Goal: Check status: Check status

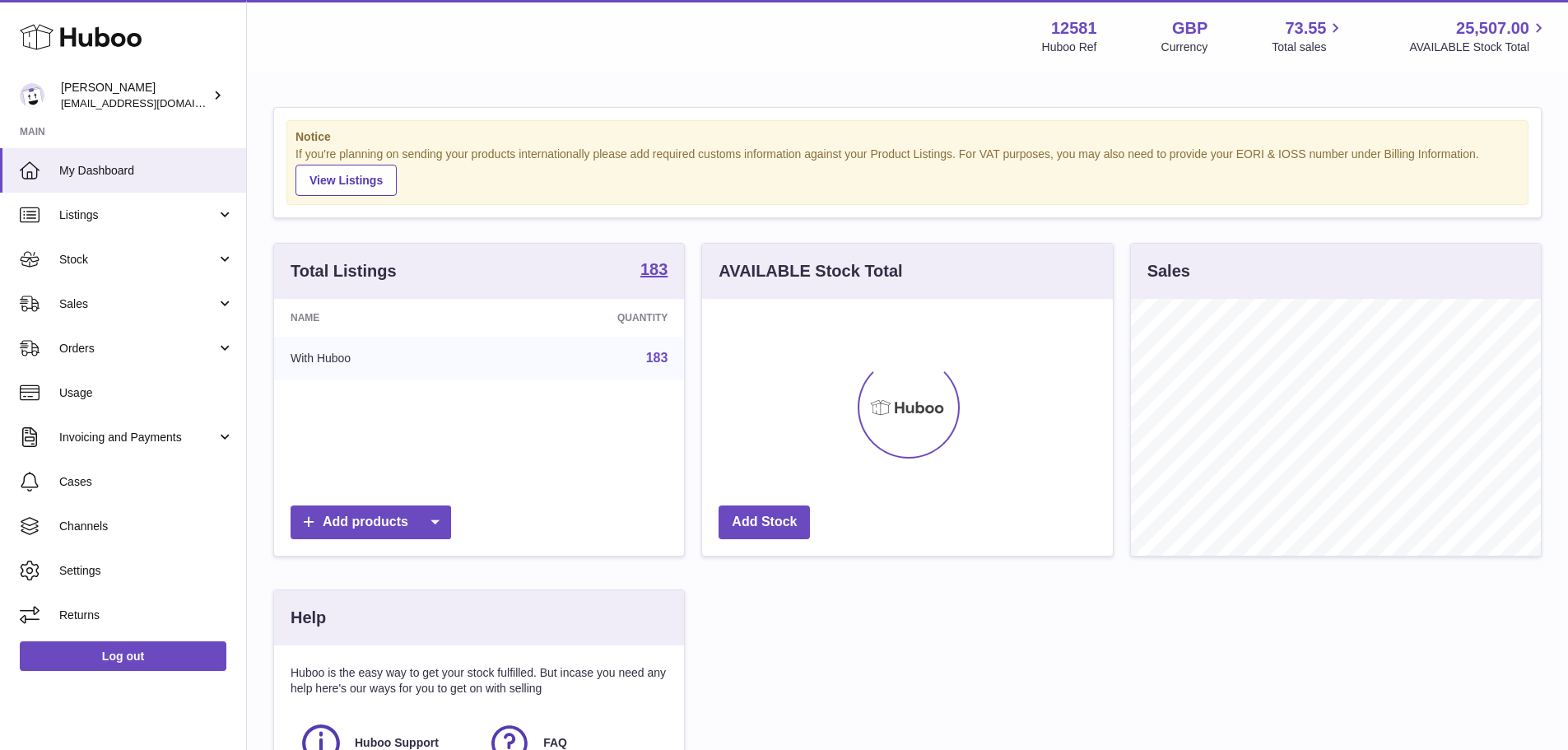
scroll to position [257, 410]
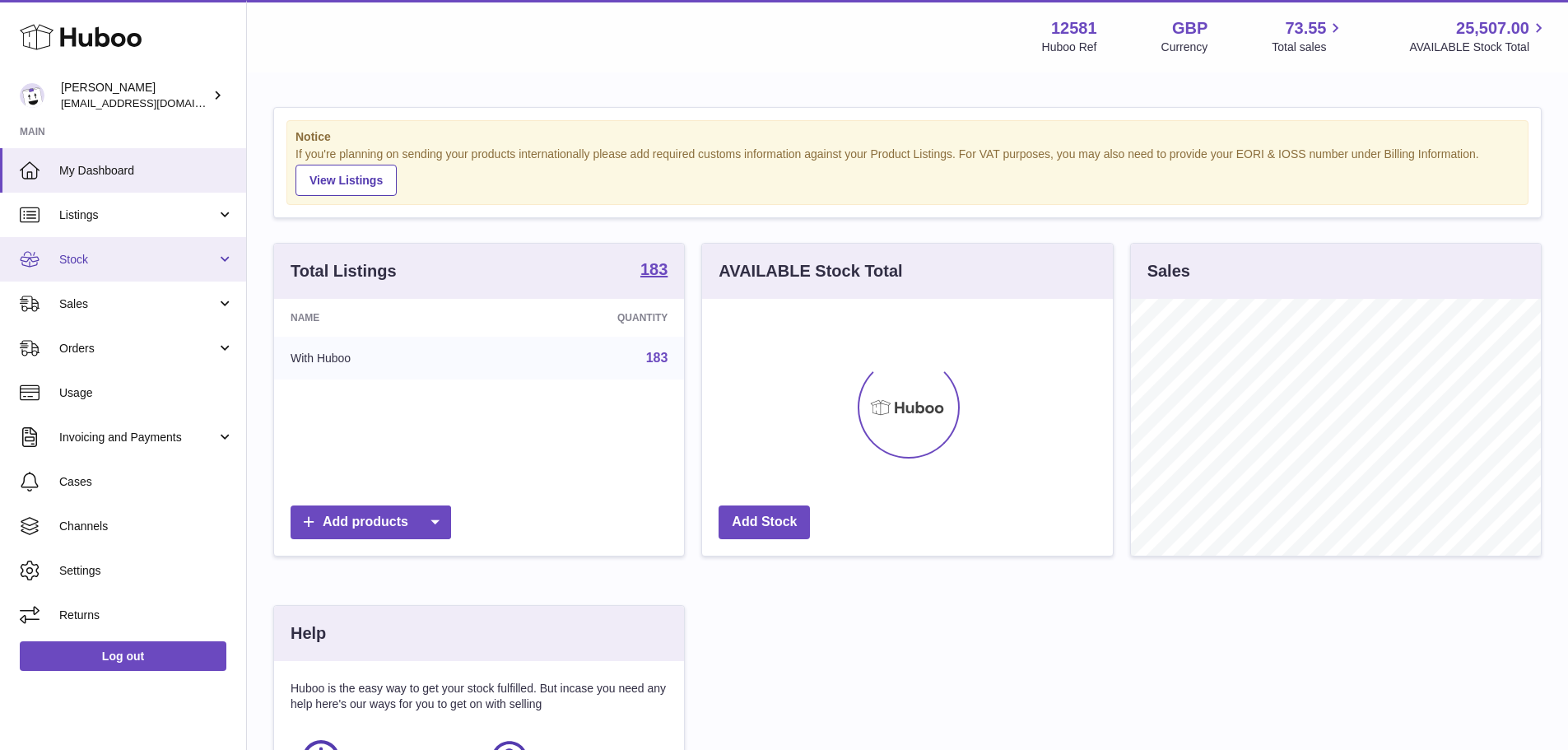
click at [110, 269] on link "Stock" at bounding box center [123, 259] width 247 height 45
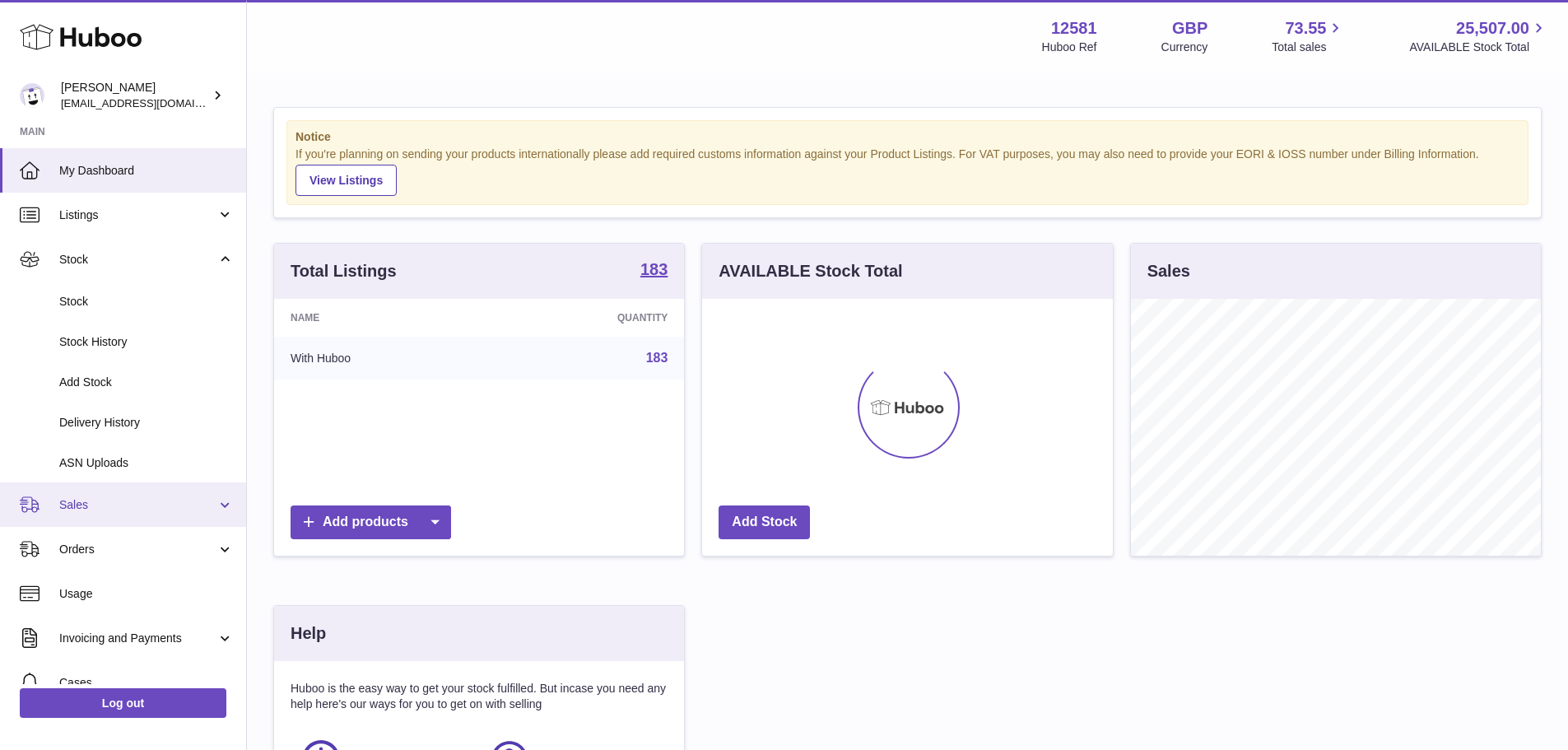
click at [117, 519] on link "Sales" at bounding box center [123, 504] width 247 height 45
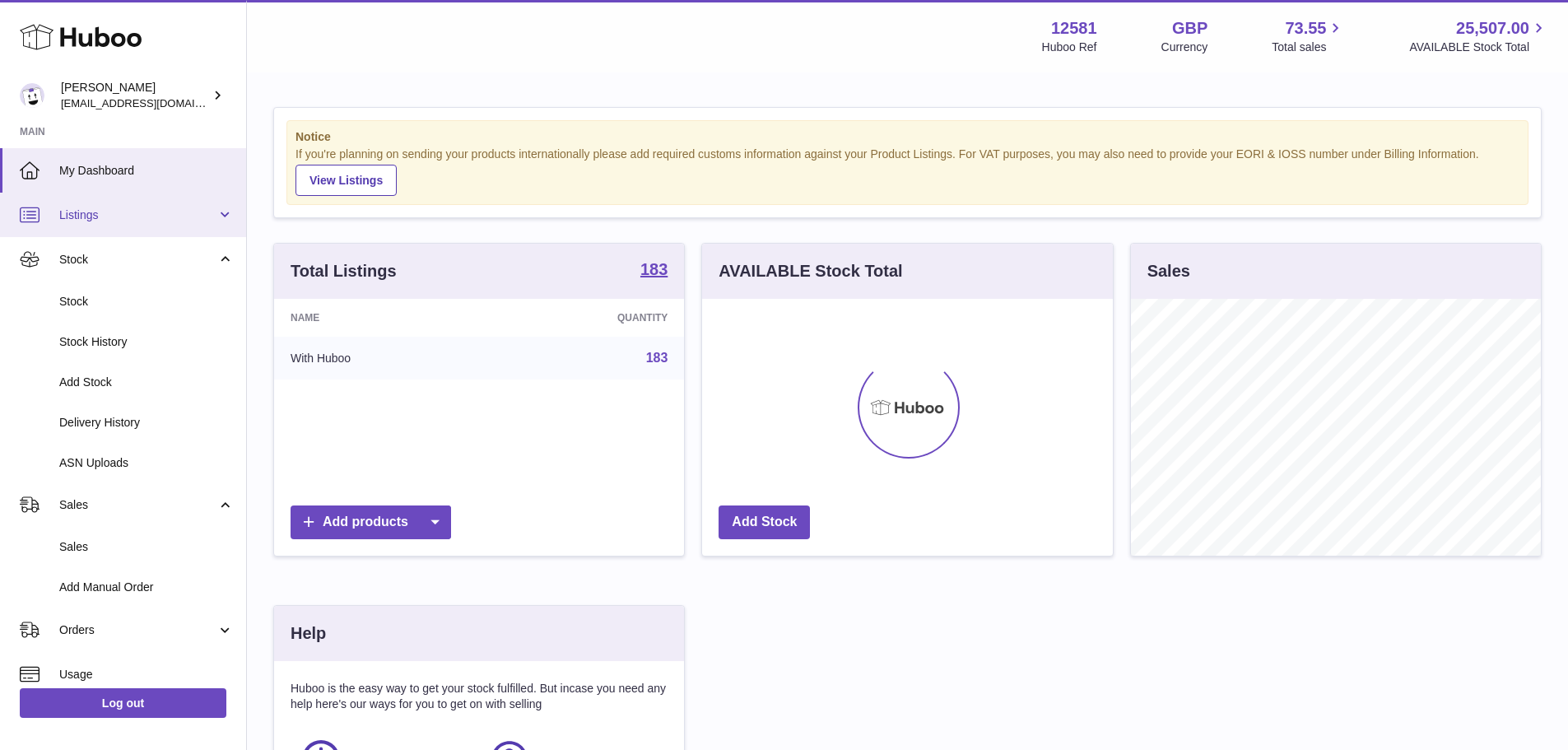
click at [158, 221] on span "Listings" at bounding box center [137, 215] width 157 height 15
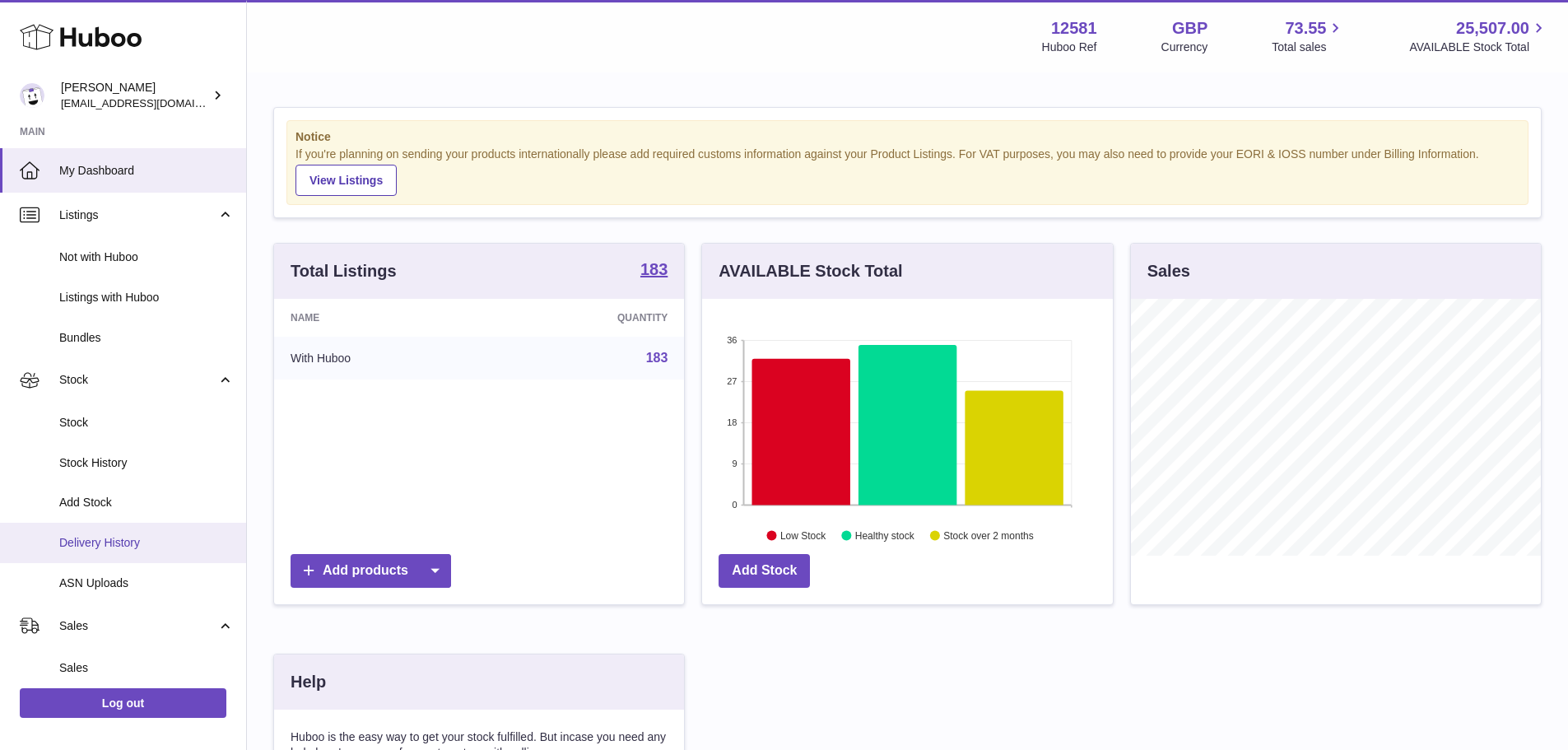
click at [107, 549] on span "Delivery History" at bounding box center [146, 543] width 174 height 15
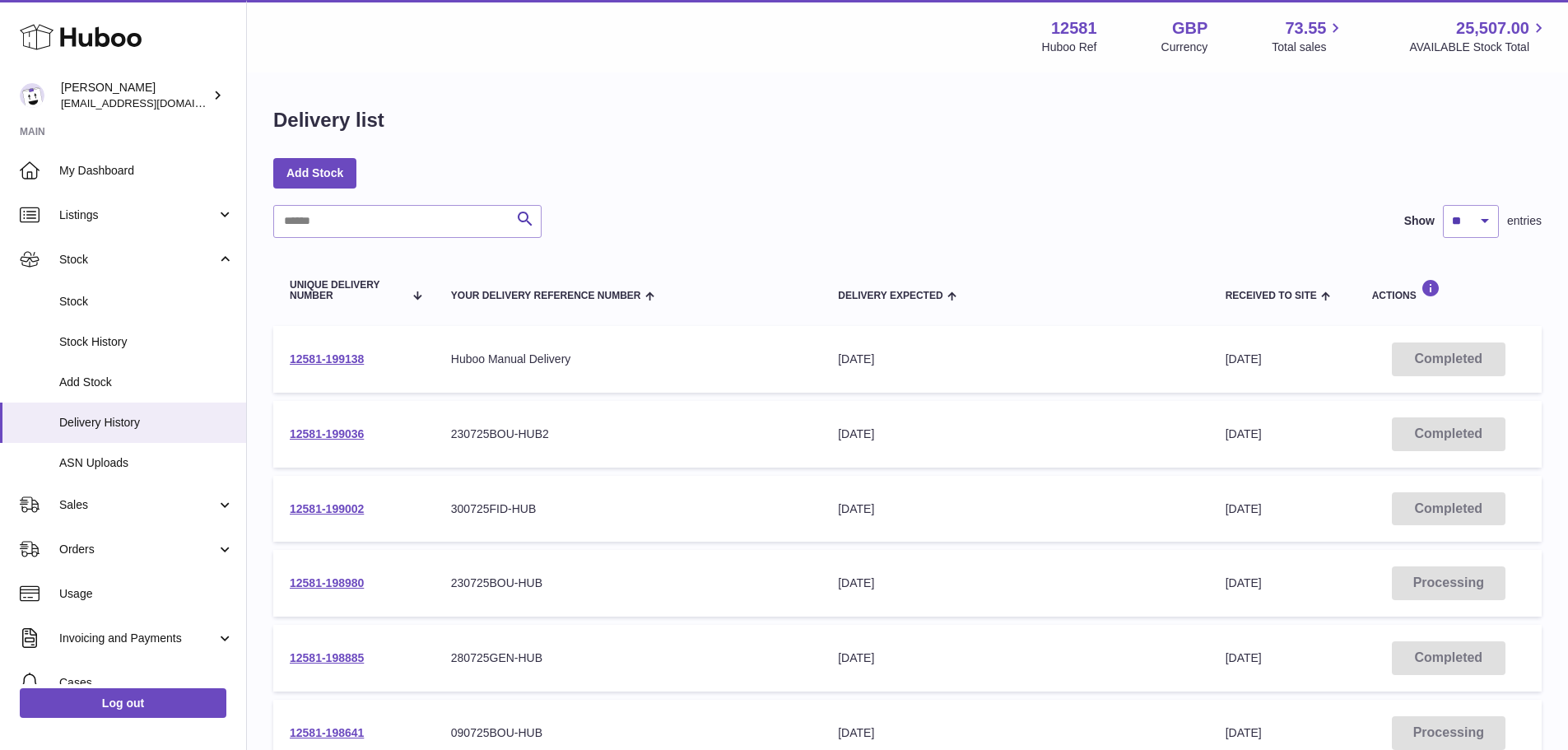
click at [941, 155] on div "Delivery list Add Stock Search Show ** ** ** *** entries Unique Delivery Number…" at bounding box center [907, 611] width 1321 height 1074
click at [169, 495] on link "Sales" at bounding box center [123, 504] width 247 height 45
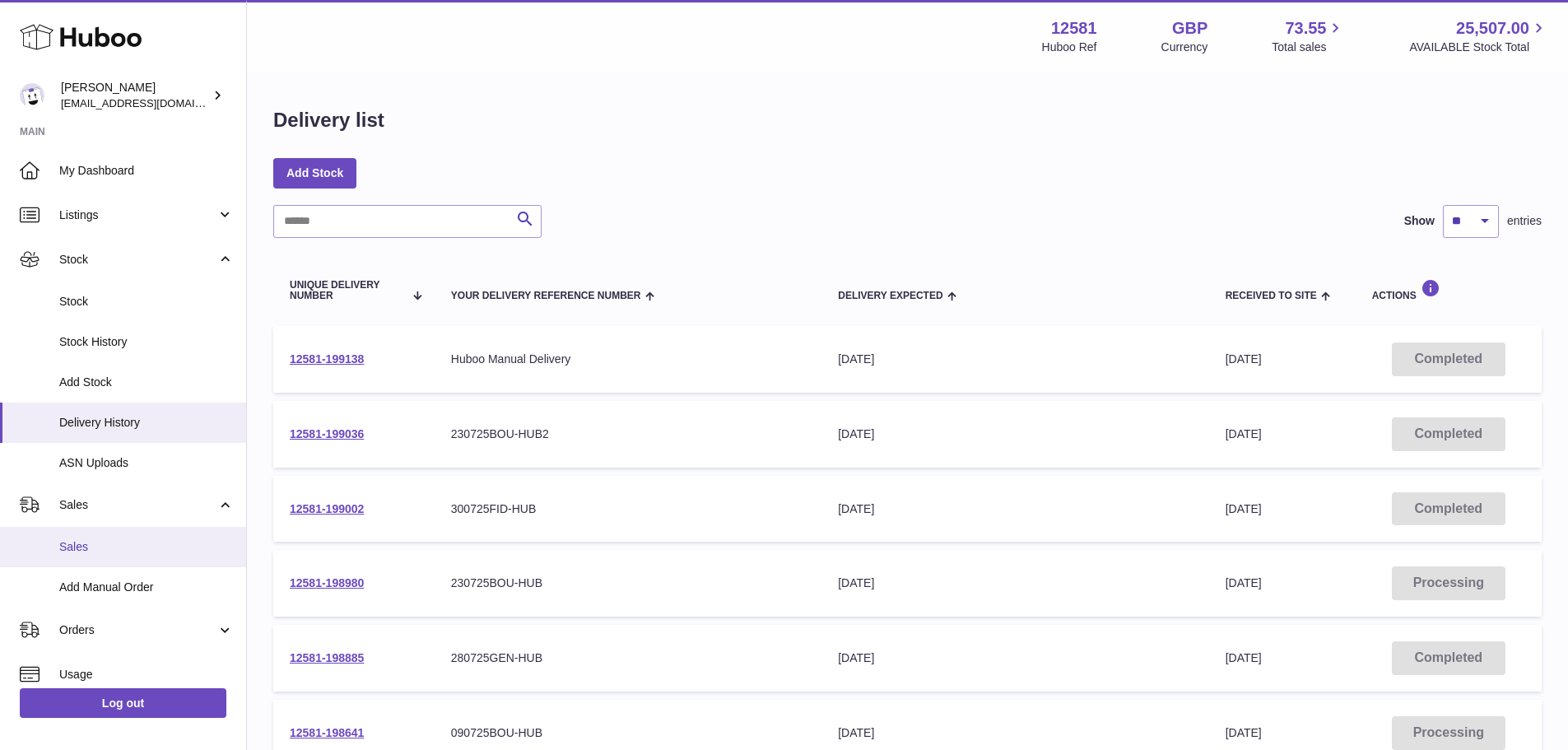
click at [156, 559] on link "Sales" at bounding box center [123, 546] width 247 height 40
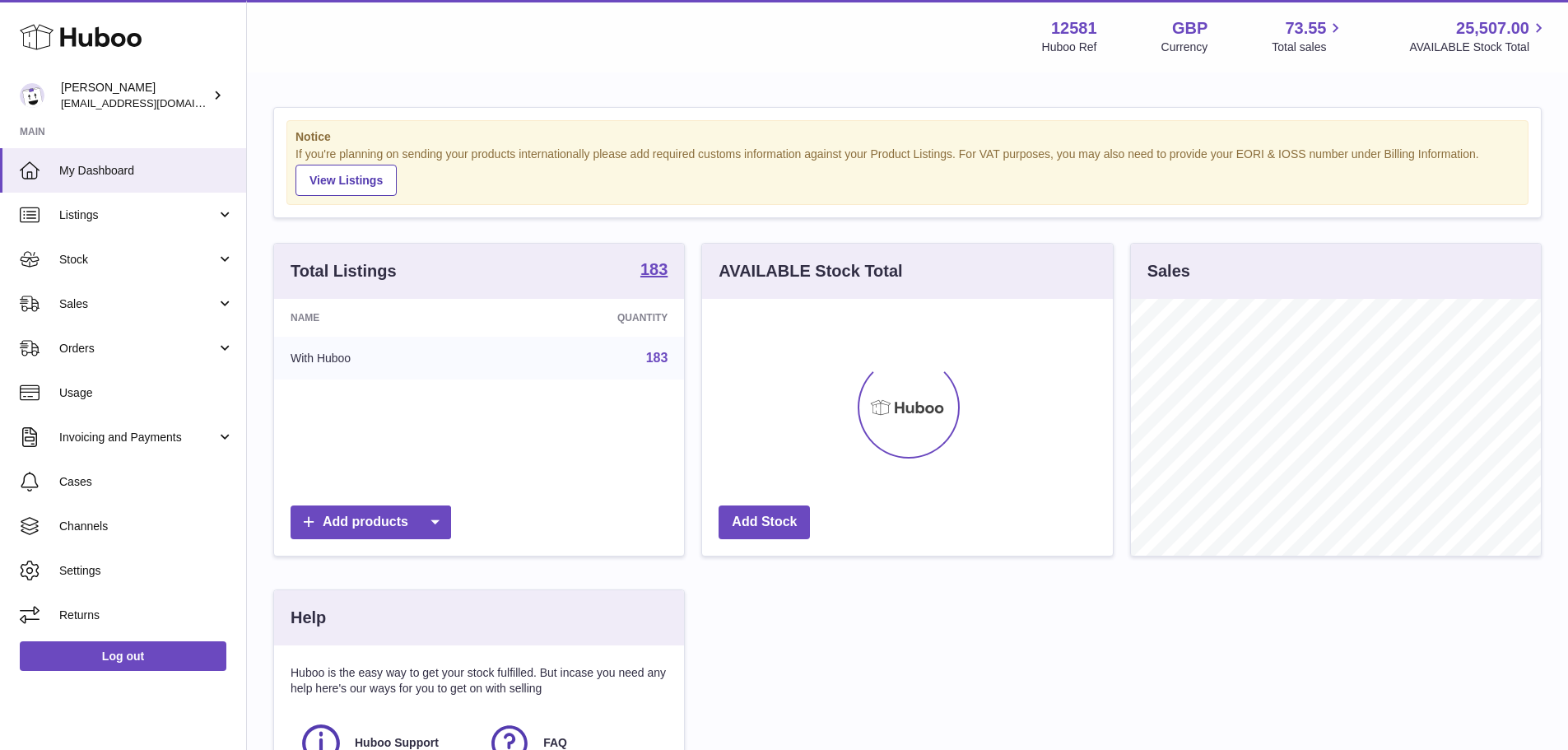
scroll to position [257, 410]
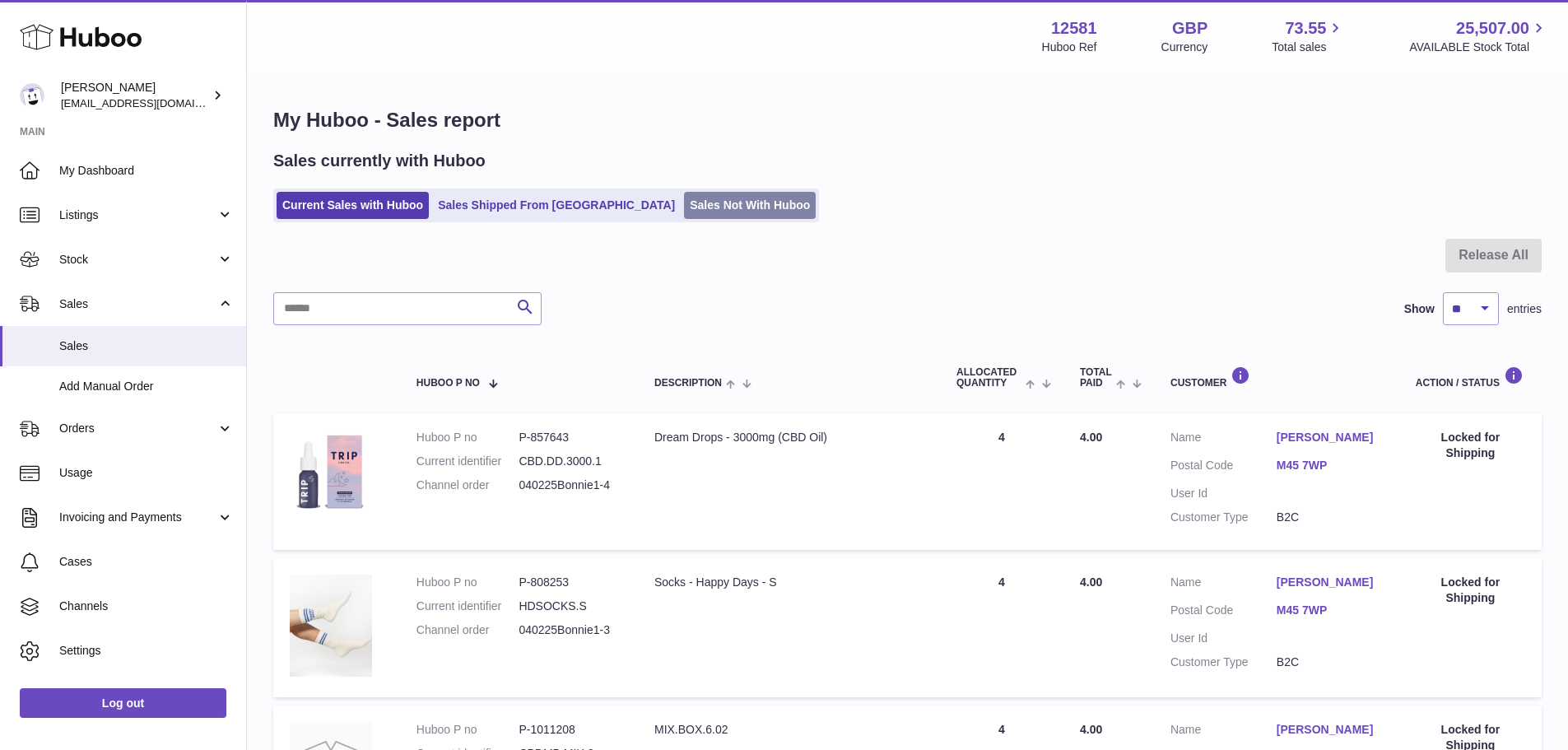
click at [696, 207] on link "Sales Not With Huboo" at bounding box center [749, 205] width 131 height 28
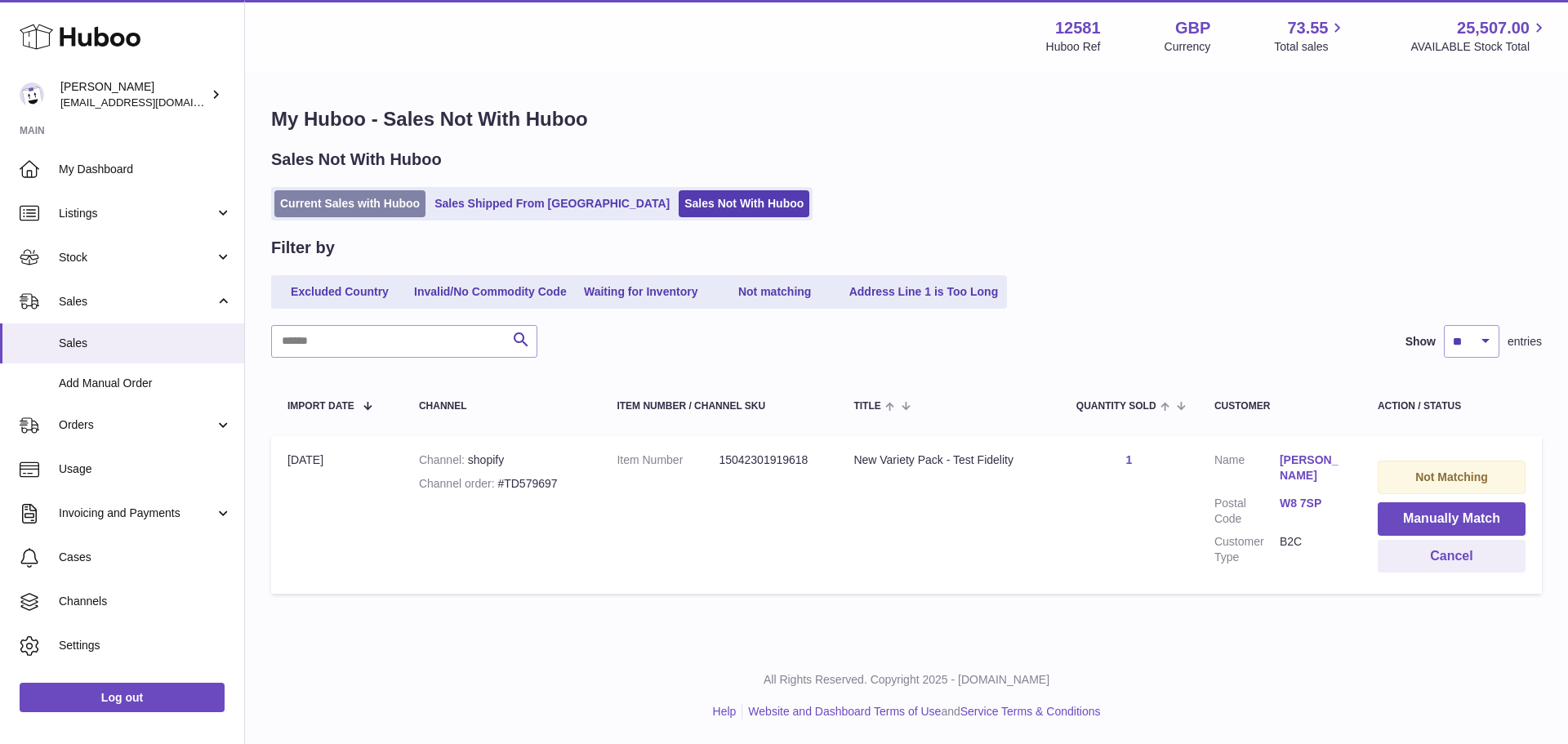
click at [337, 214] on link "Current Sales with Huboo" at bounding box center [350, 203] width 151 height 27
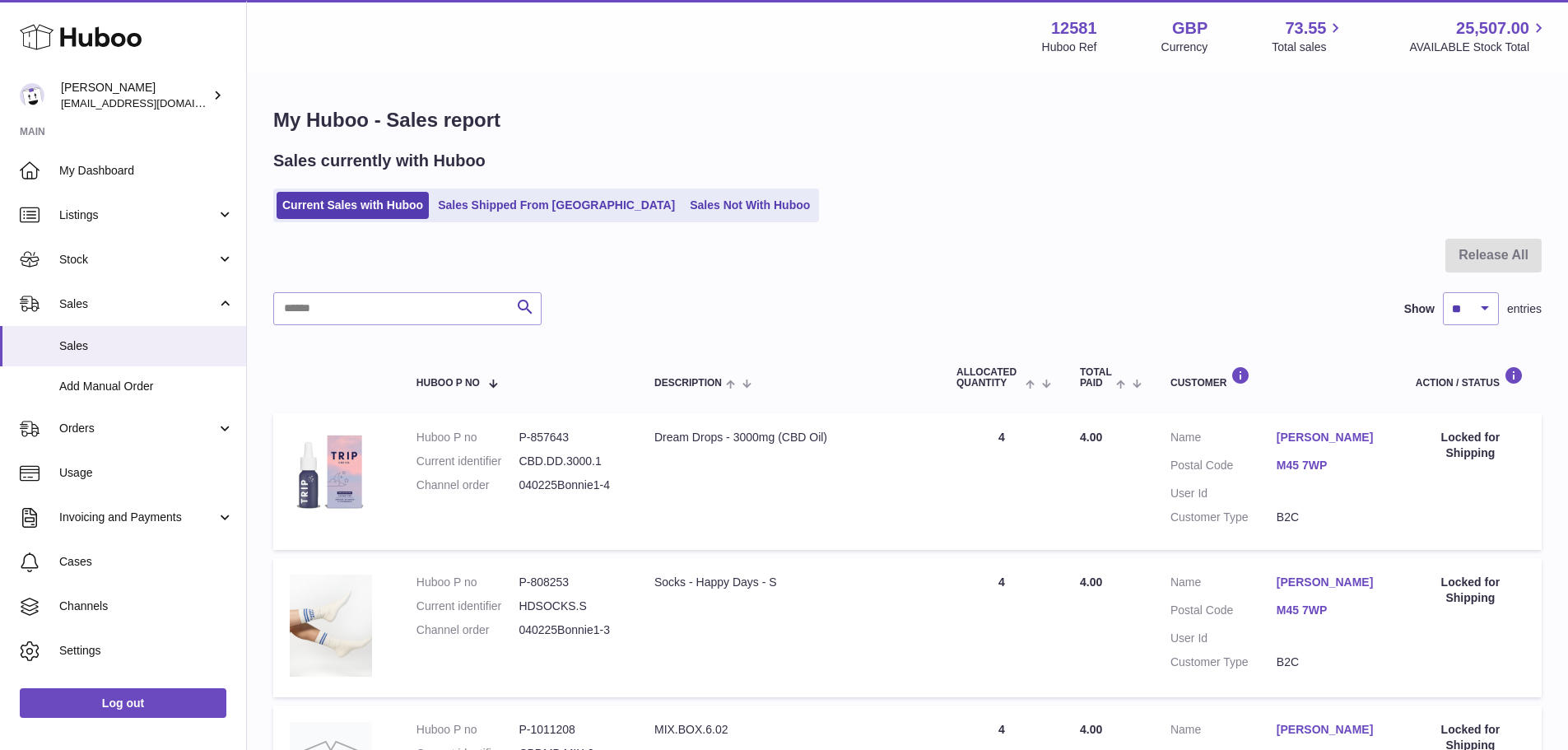
click at [693, 153] on div "Sales currently with Huboo" at bounding box center [907, 160] width 1268 height 22
click at [135, 250] on link "Stock" at bounding box center [123, 259] width 247 height 45
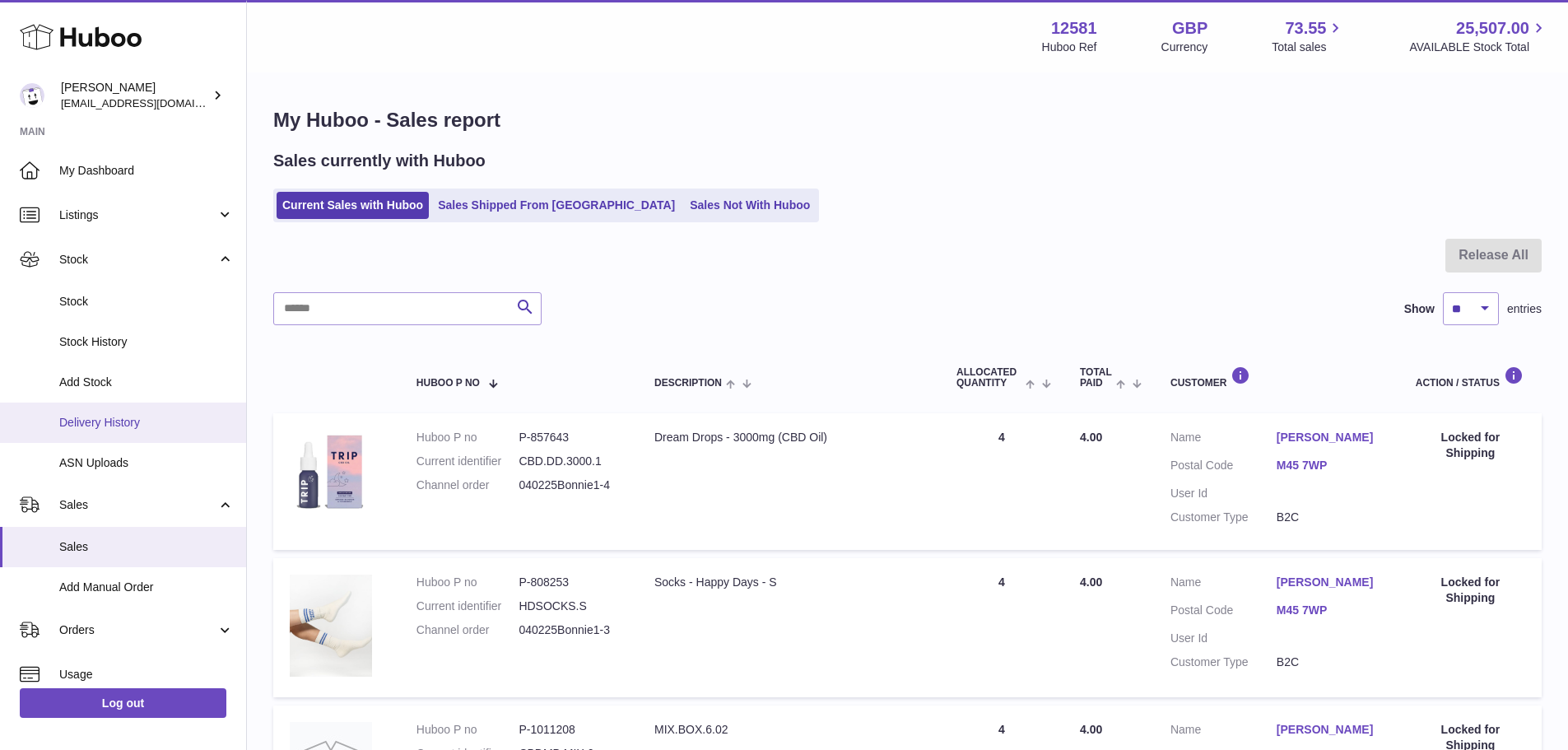
click at [124, 406] on link "Delivery History" at bounding box center [123, 423] width 247 height 40
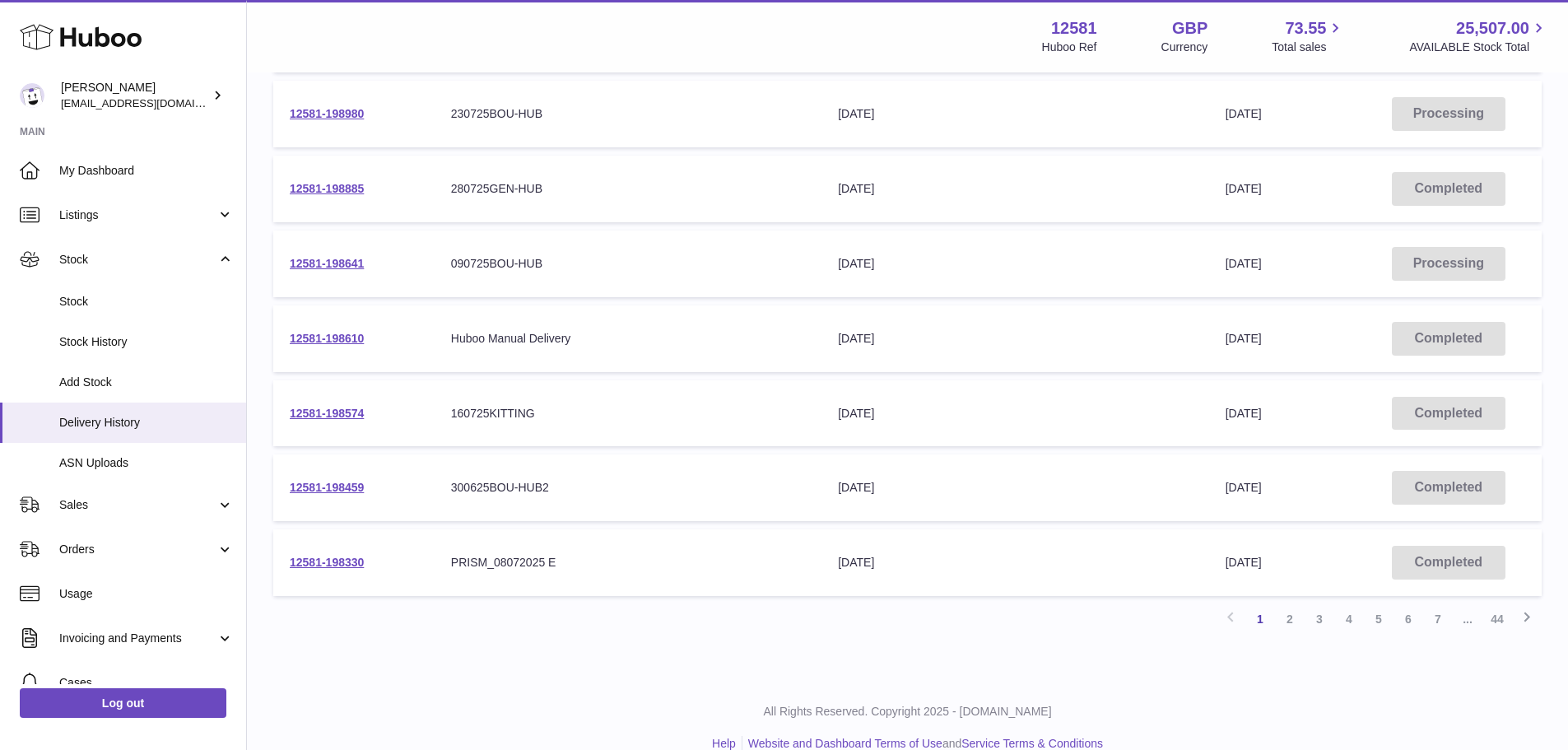
scroll to position [495, 0]
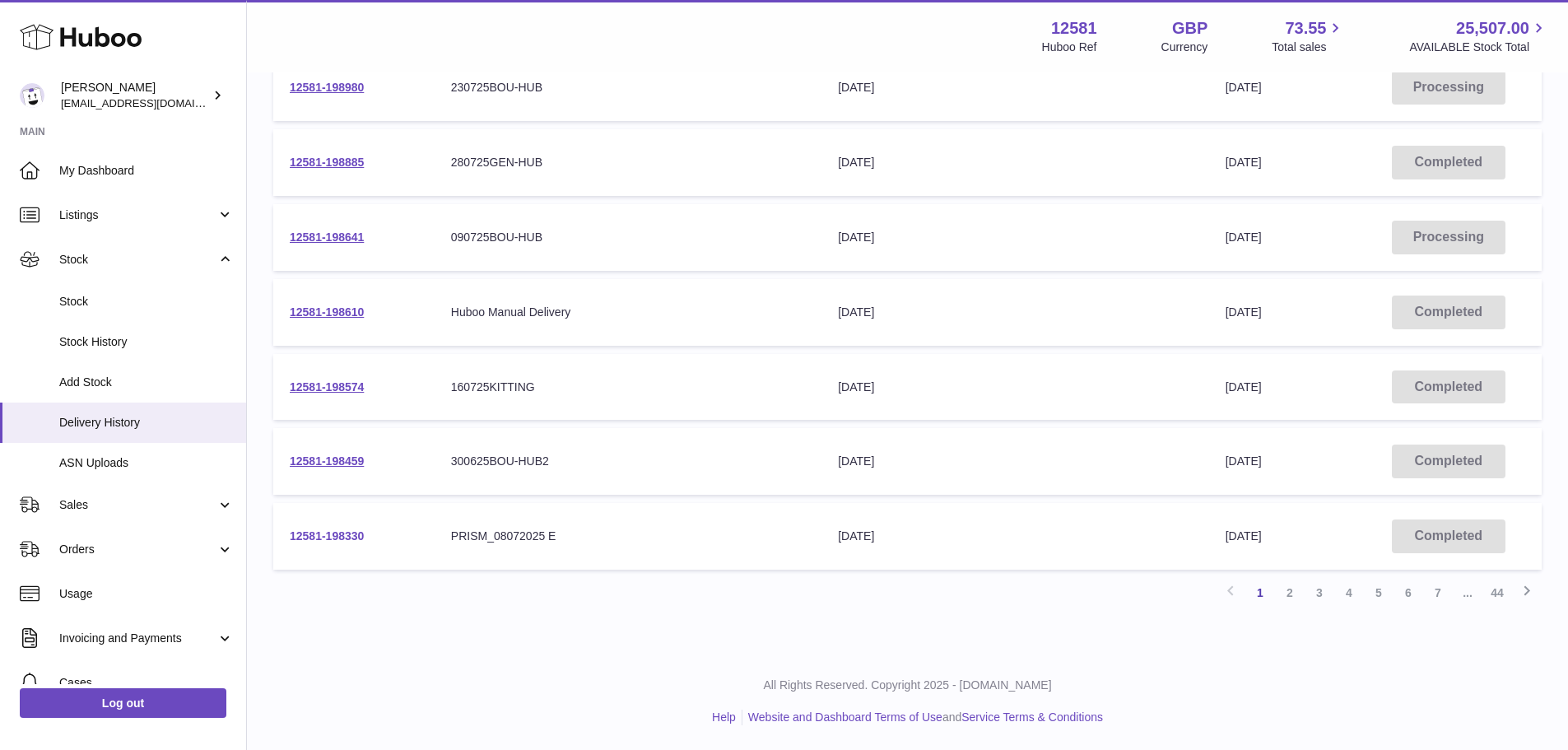
click at [334, 536] on link "12581-198330" at bounding box center [327, 536] width 74 height 13
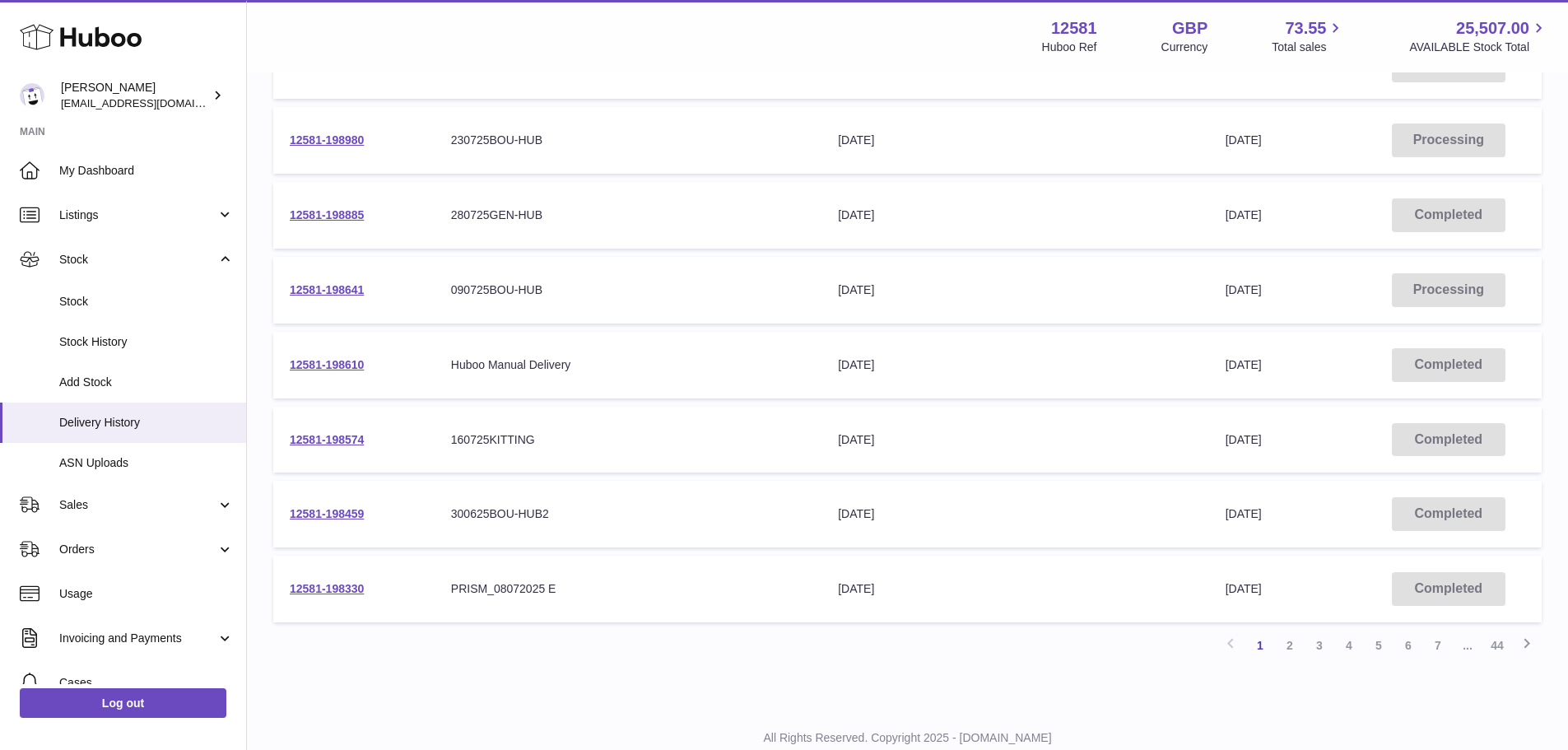
scroll to position [413, 0]
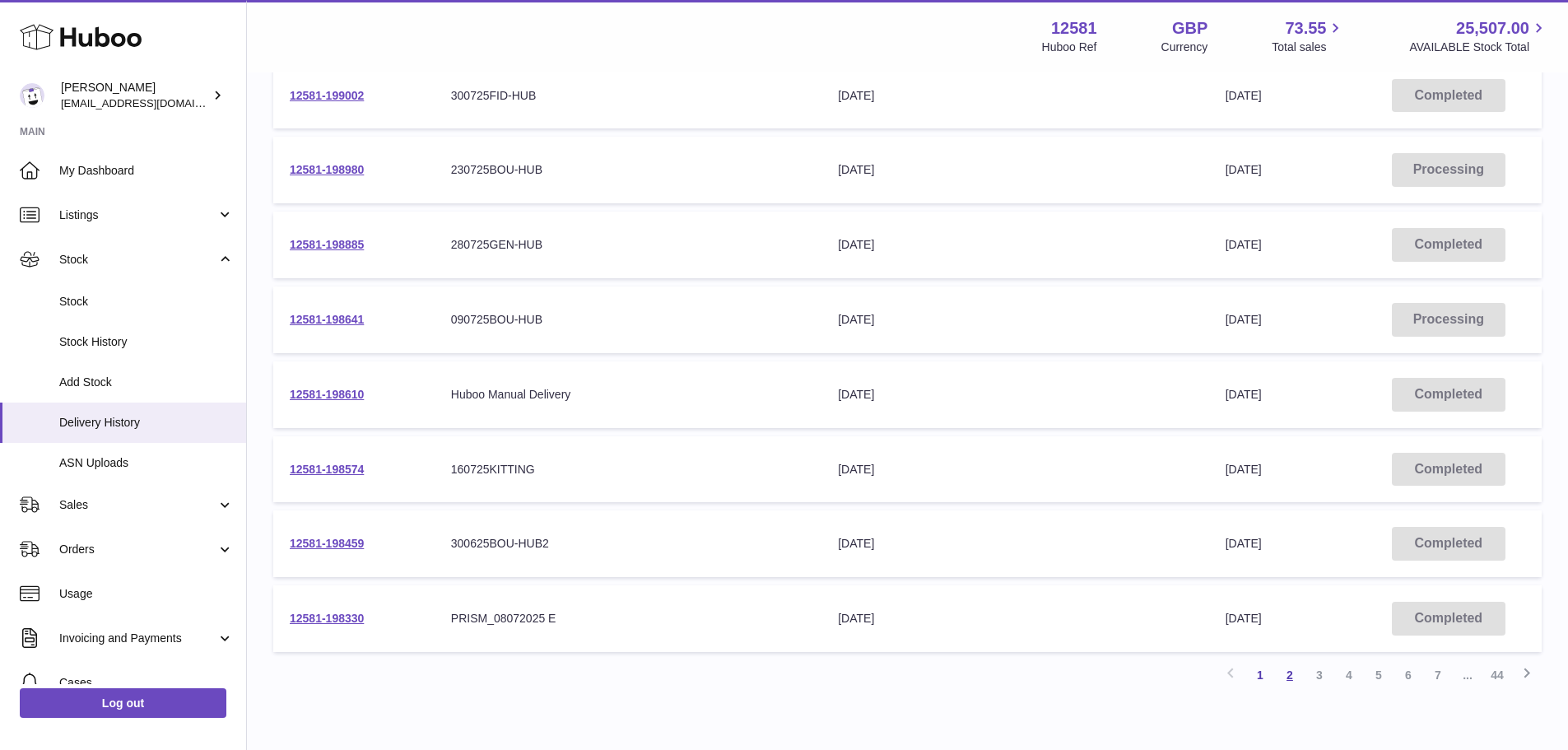
click at [1277, 676] on link "2" at bounding box center [1289, 674] width 30 height 30
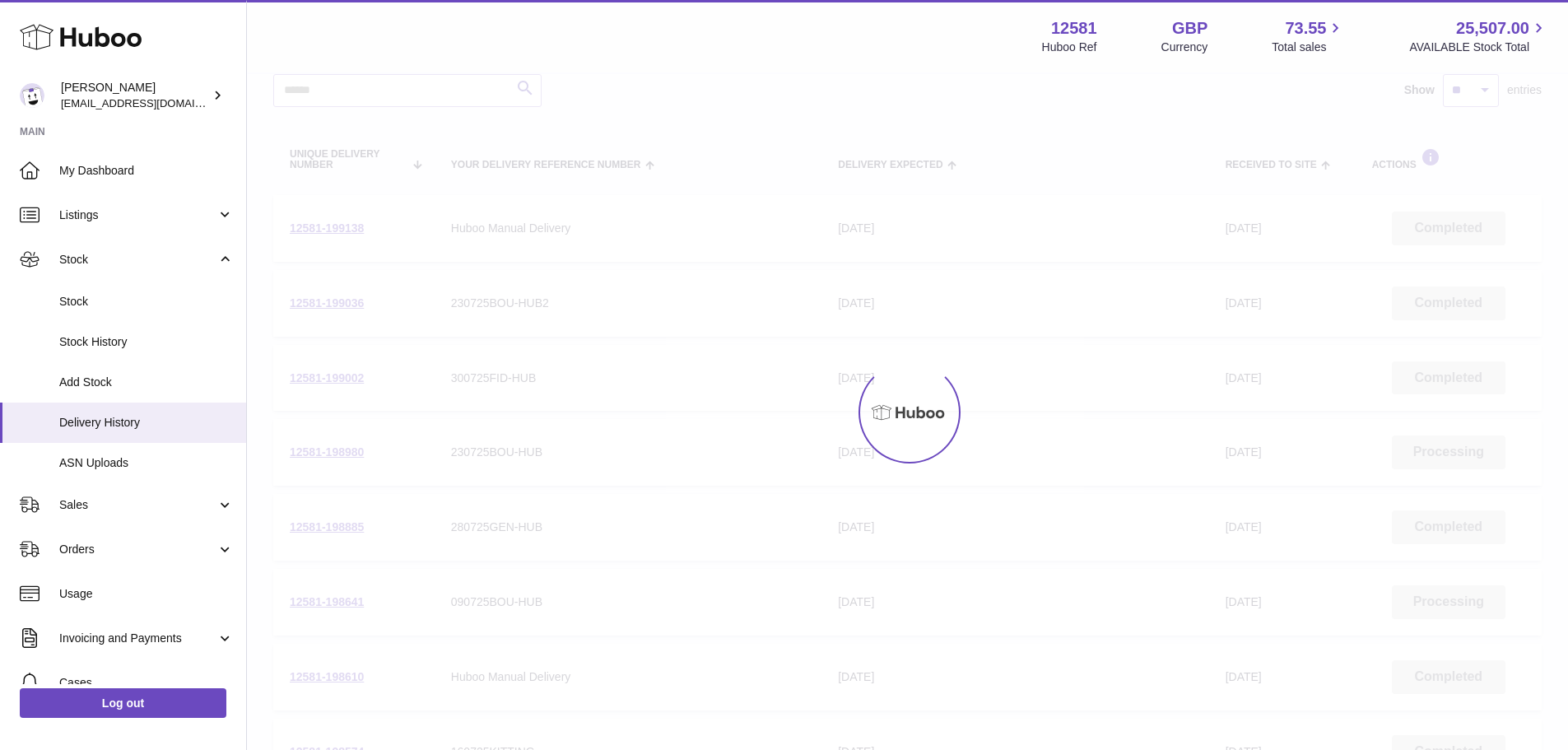
scroll to position [74, 0]
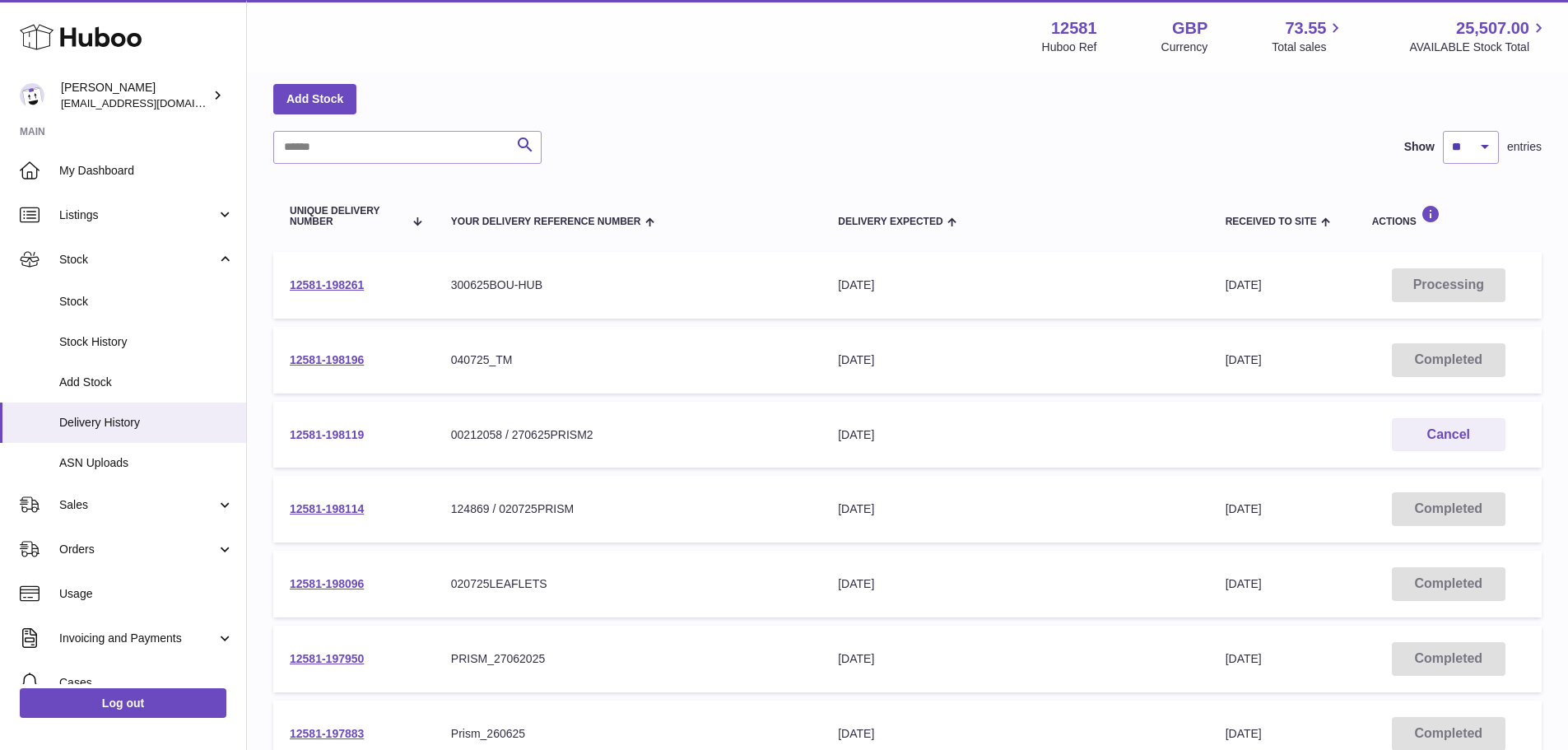
click at [346, 431] on link "12581-198119" at bounding box center [327, 435] width 74 height 13
click at [344, 509] on link "12581-198114" at bounding box center [327, 508] width 74 height 13
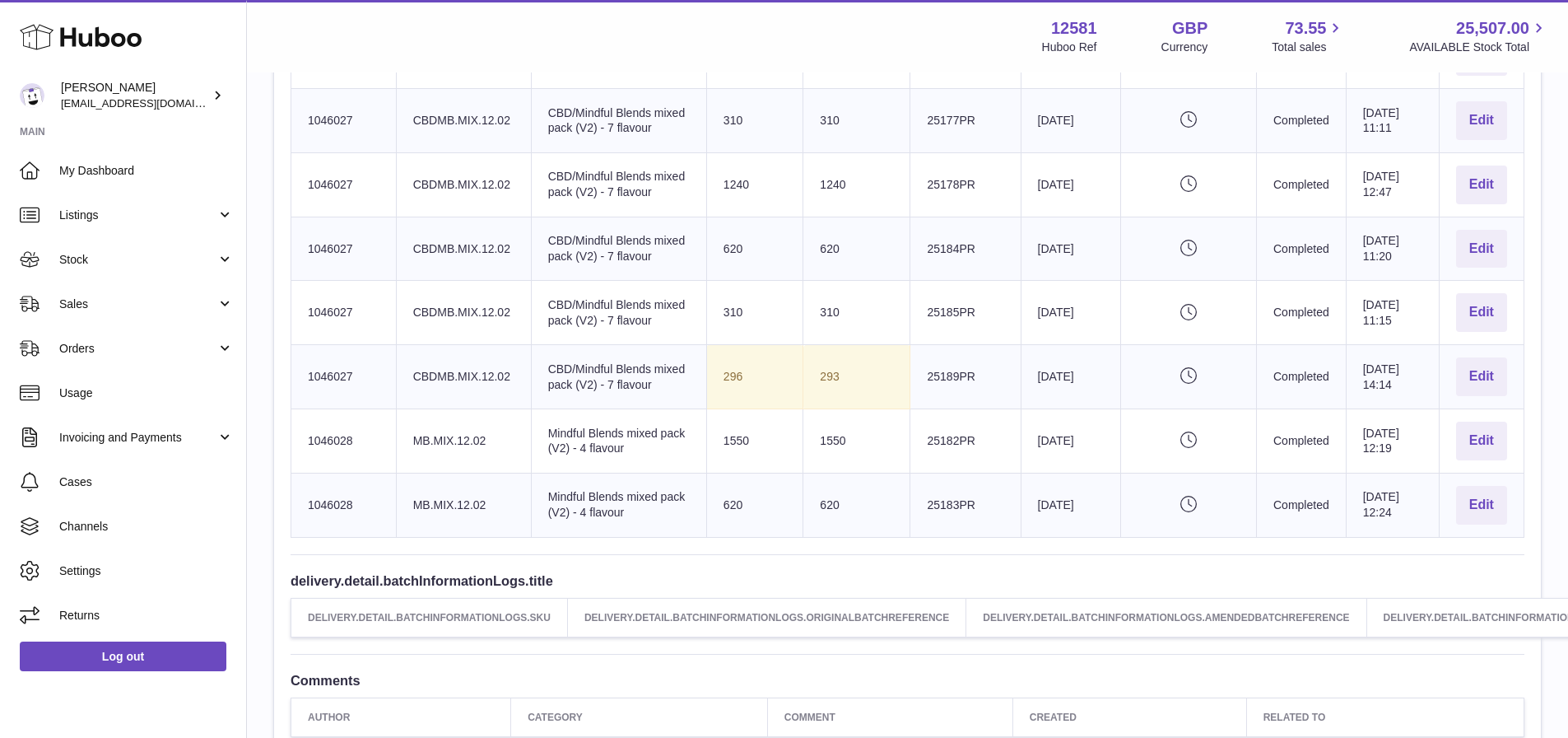
scroll to position [1070, 0]
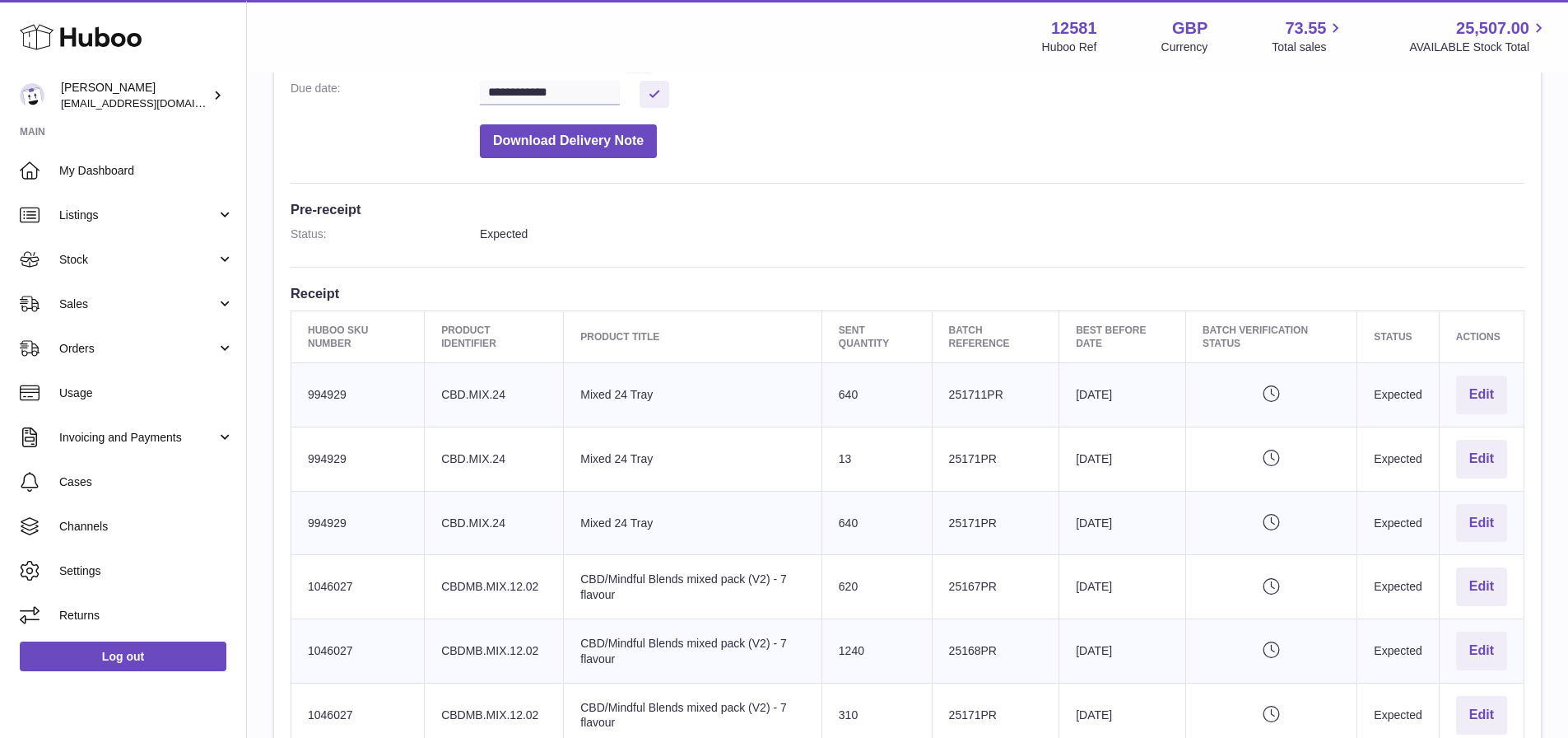
scroll to position [411, 0]
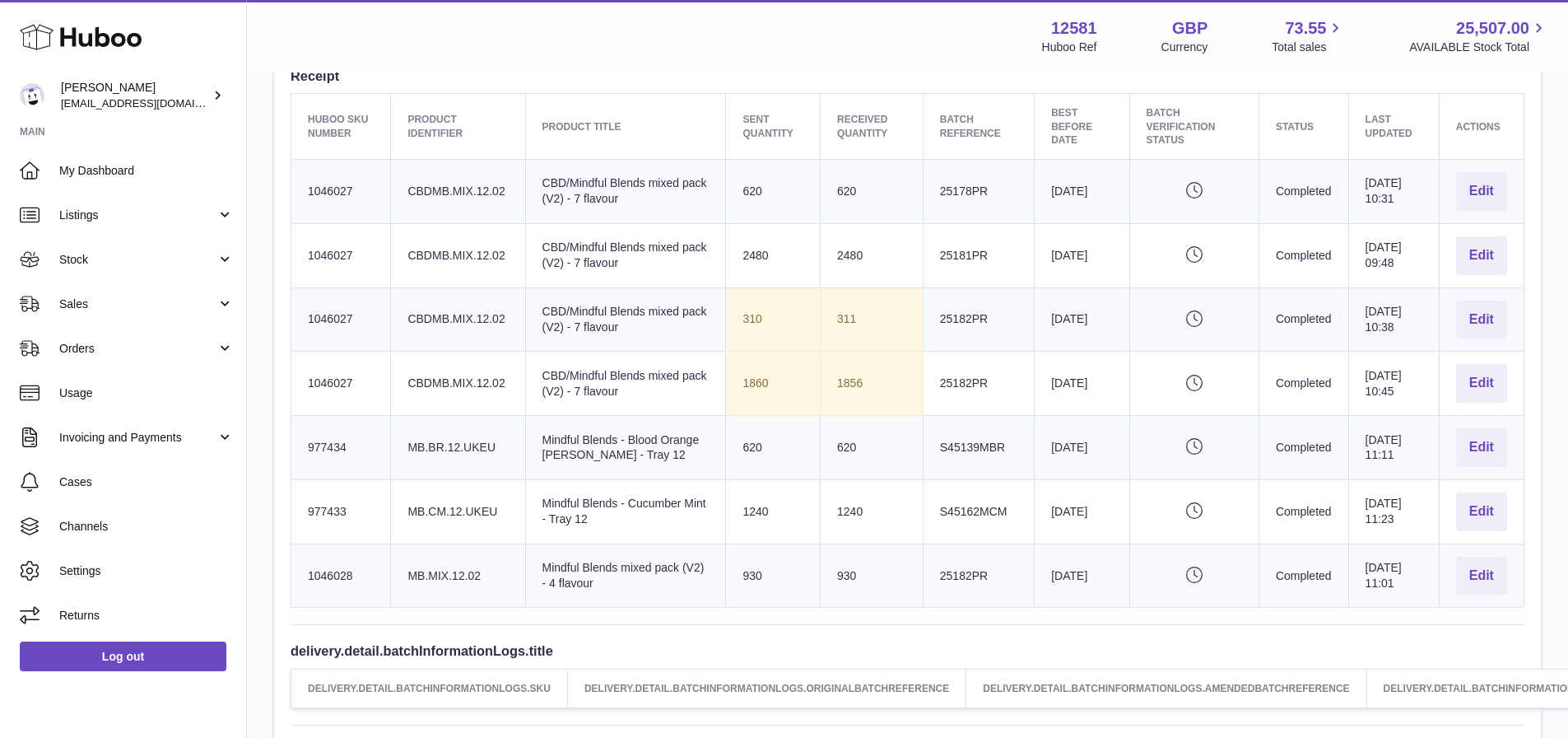
scroll to position [576, 0]
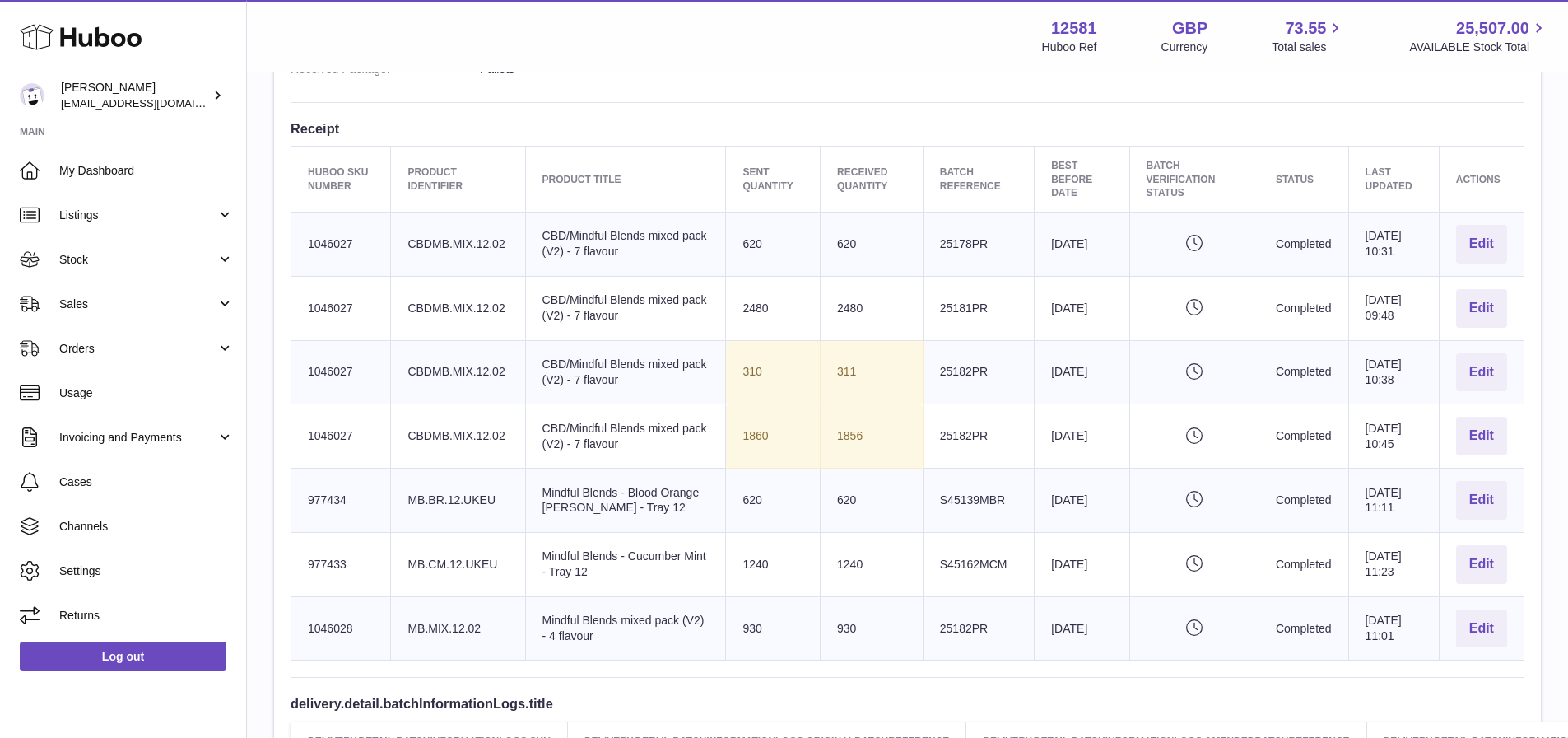
click at [618, 508] on td "Product title Mindful Blends - Blood Orange [PERSON_NAME] - Tray 12" at bounding box center [625, 500] width 201 height 64
click at [726, 516] on td "Sent Quantity 620" at bounding box center [773, 500] width 94 height 64
click at [423, 495] on td "Client Identifier MB.BR.12.UKEU" at bounding box center [458, 500] width 134 height 64
click at [489, 508] on td "Client Identifier MB.BR.12.UKEU" at bounding box center [458, 500] width 134 height 64
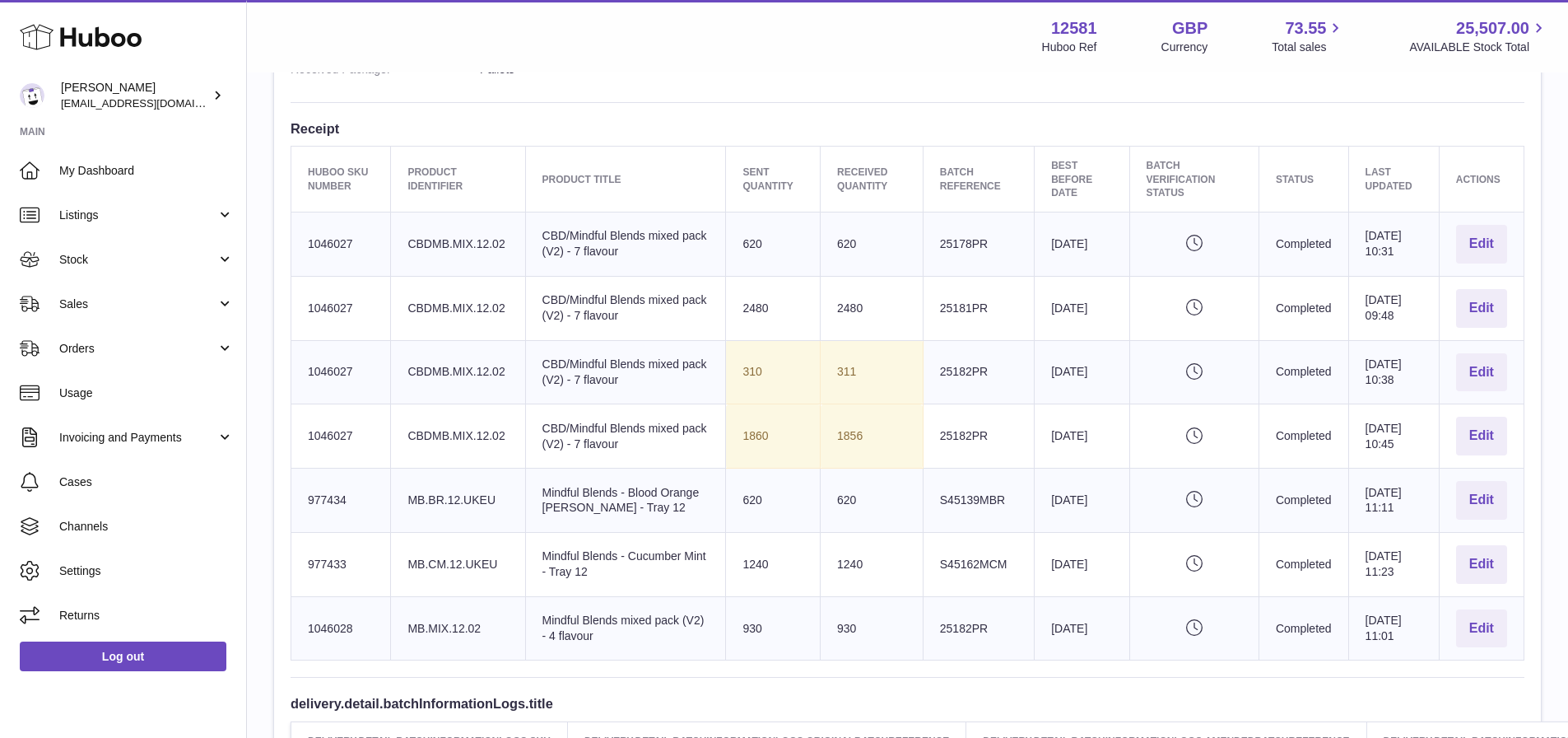
click at [489, 508] on td "Client Identifier MB.BR.12.UKEU" at bounding box center [458, 500] width 134 height 64
click at [560, 526] on td "Product title Mindful Blends - Blood Orange [PERSON_NAME] - Tray 12" at bounding box center [625, 500] width 201 height 64
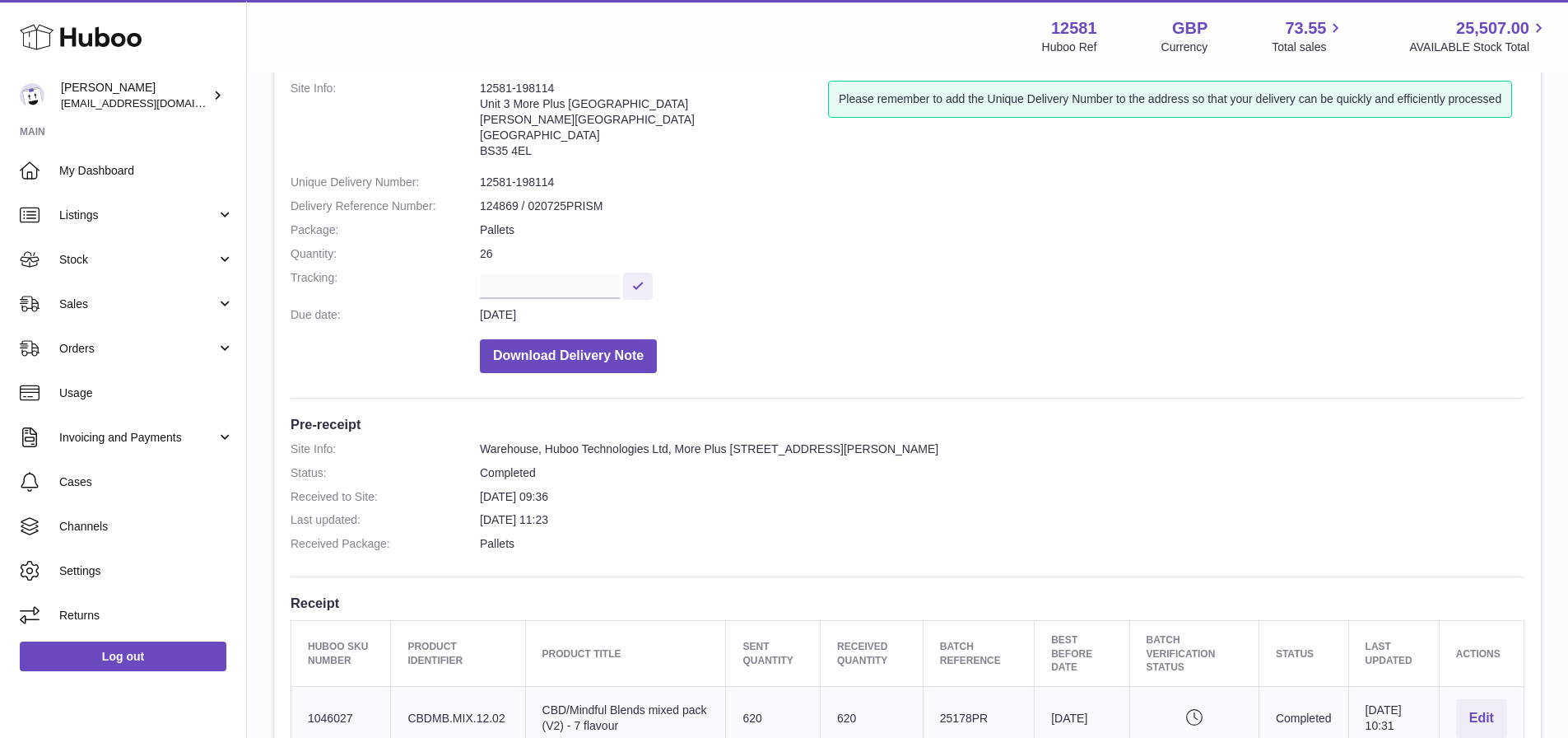
scroll to position [82, 0]
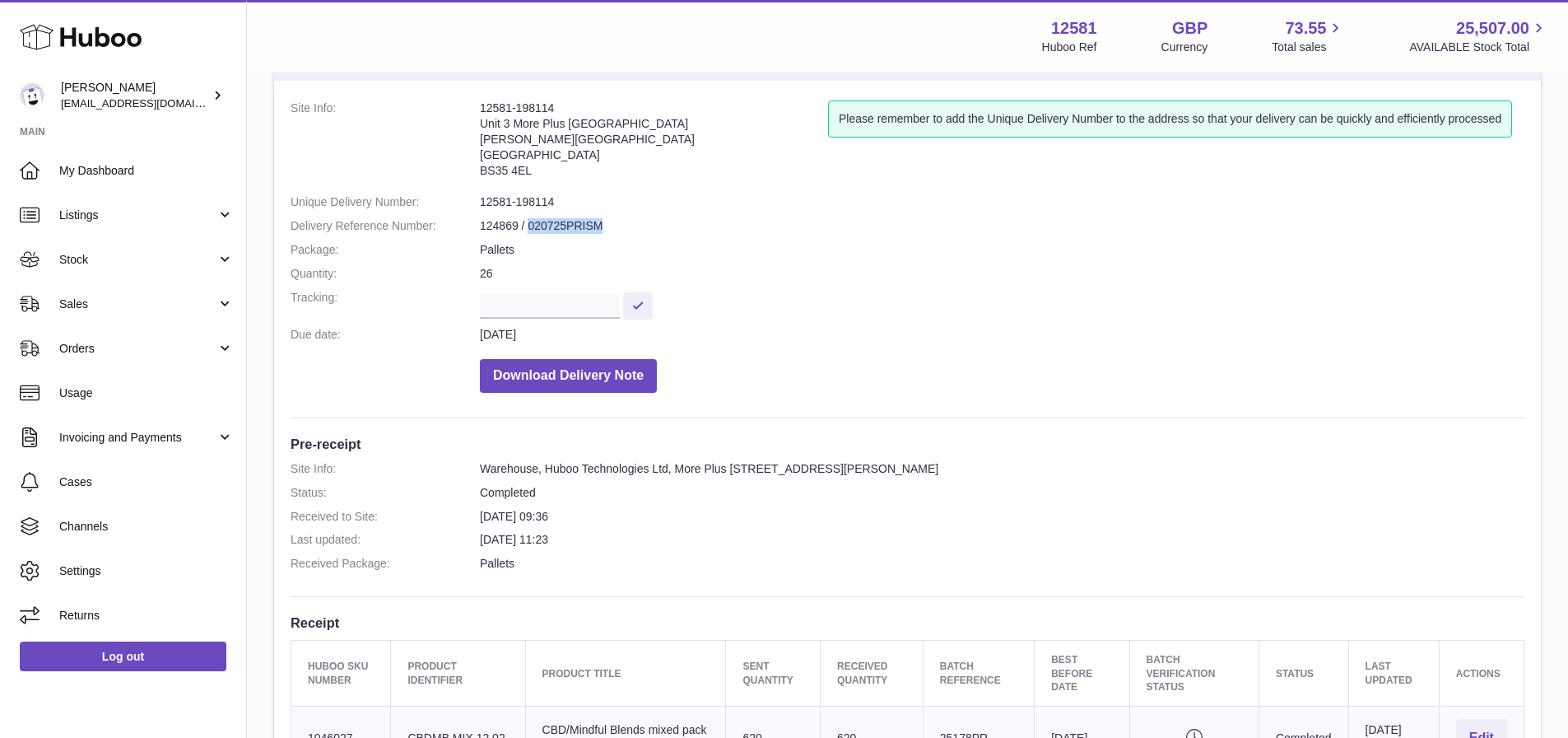
drag, startPoint x: 636, startPoint y: 228, endPoint x: 529, endPoint y: 228, distance: 107.0
click at [529, 228] on dd "124869 / 020725PRISM" at bounding box center [1002, 226] width 1044 height 15
copy dd "020725PRISM"
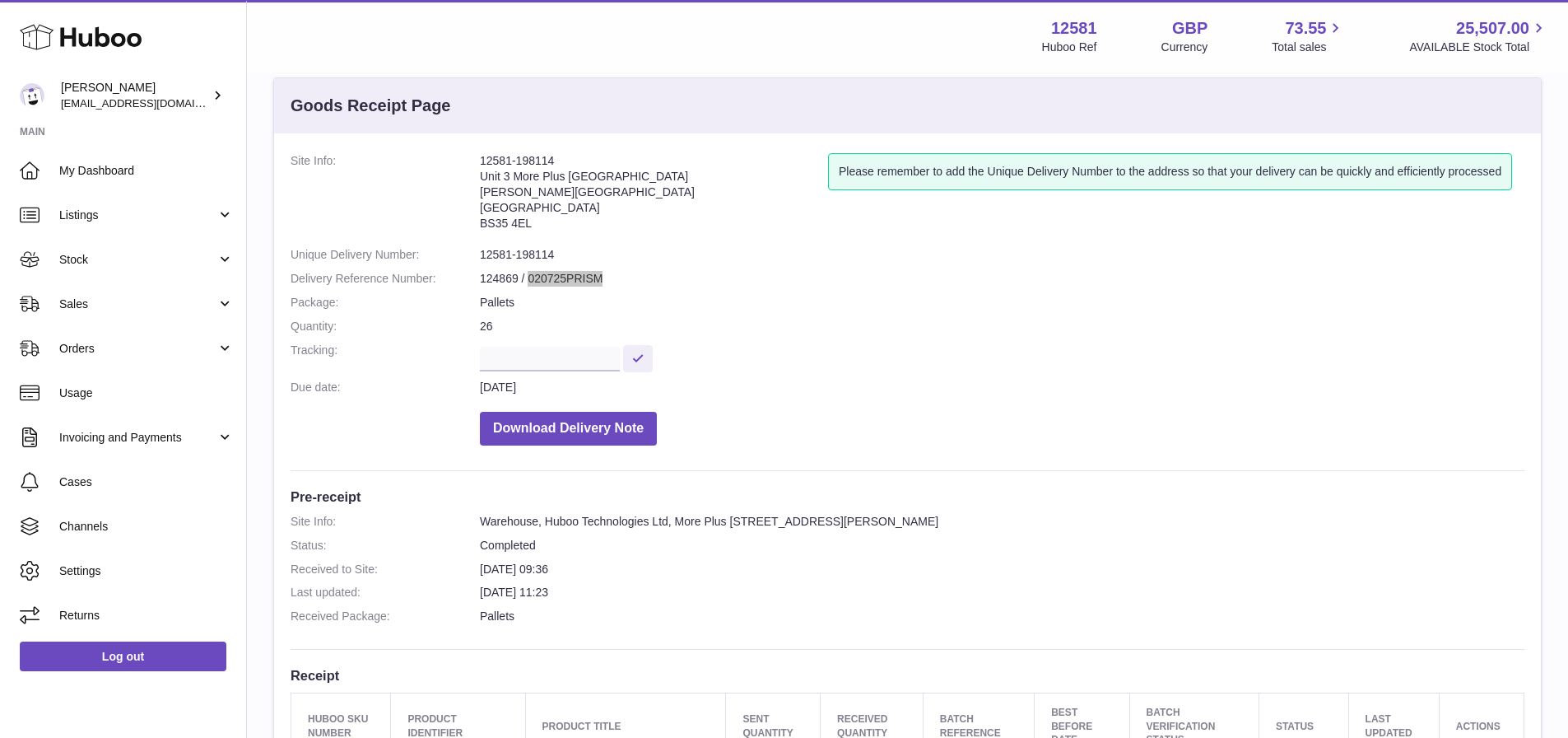
scroll to position [0, 0]
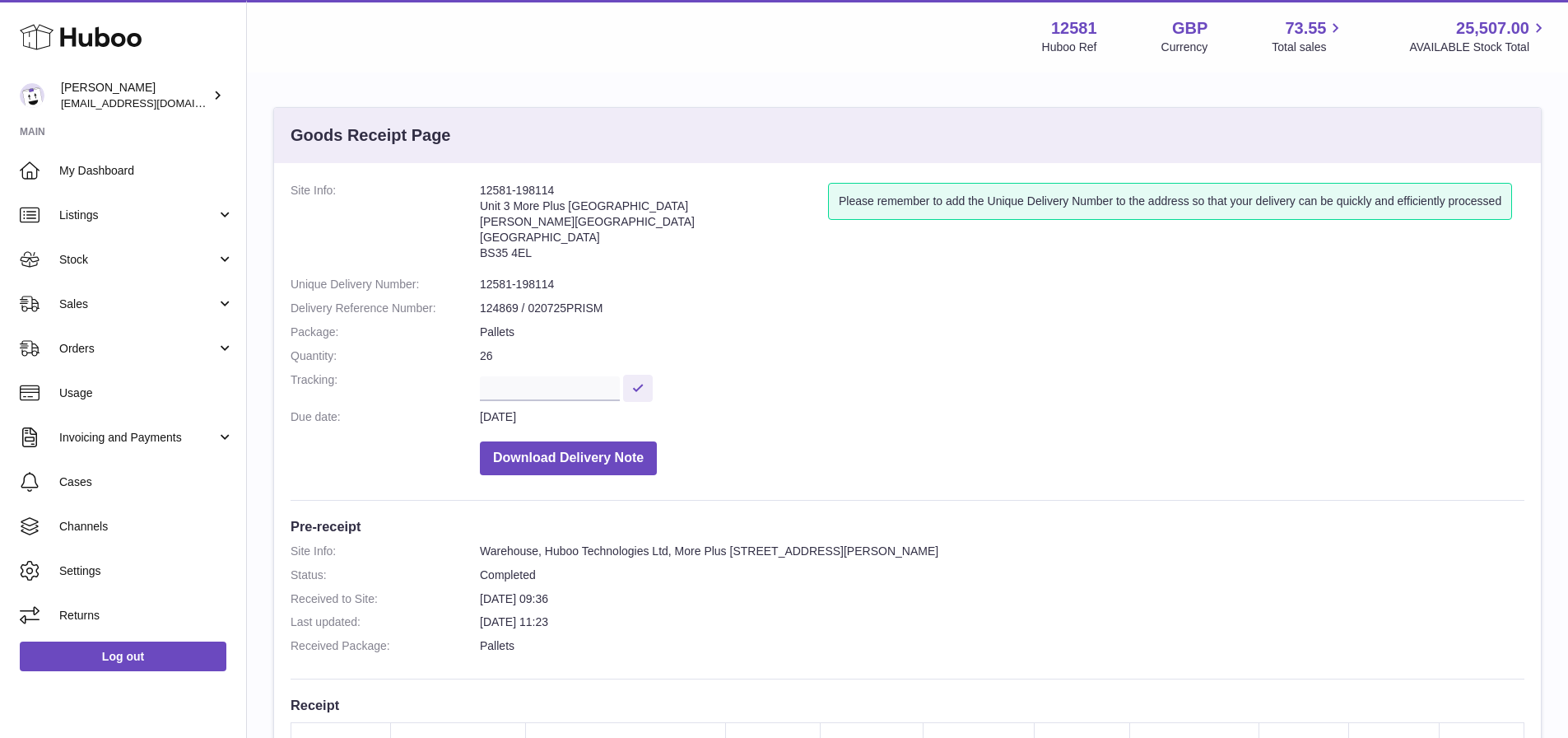
click at [484, 309] on dd "124869 / 020725PRISM" at bounding box center [1002, 309] width 1044 height 15
click at [541, 304] on dd "124869 / 020725PRISM" at bounding box center [1002, 309] width 1044 height 15
copy dd "020725PRISM"
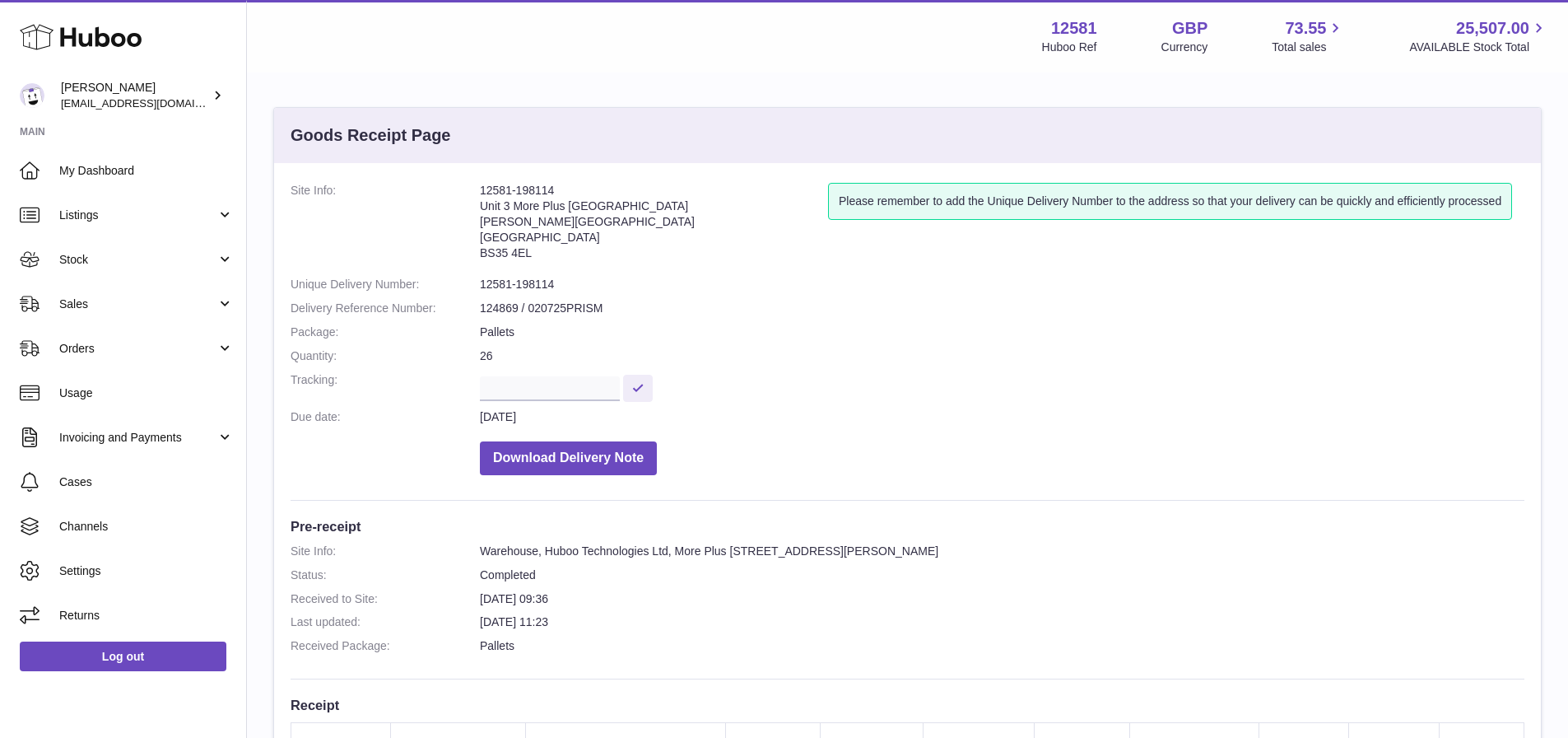
click at [835, 362] on dd "26" at bounding box center [1002, 356] width 1044 height 15
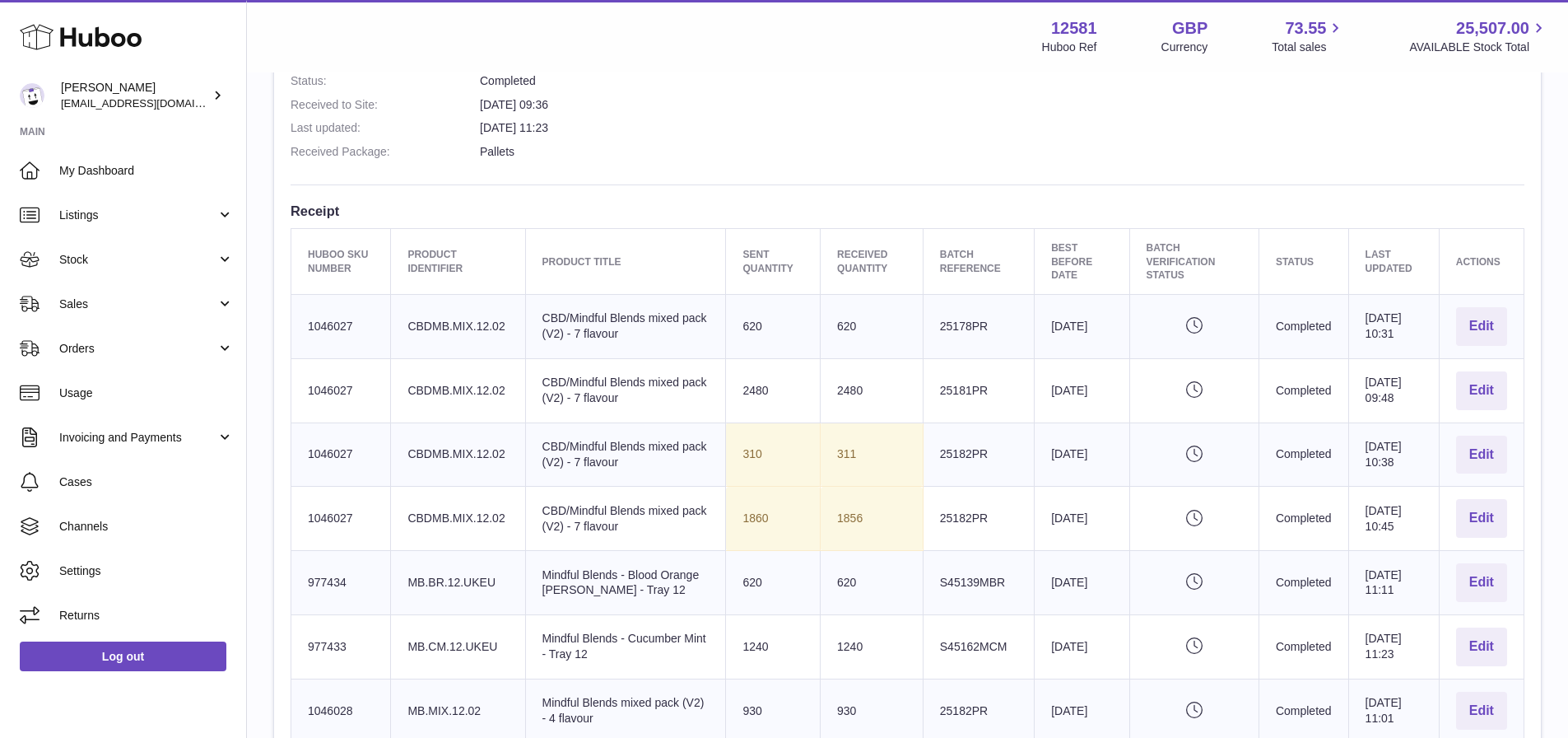
click at [895, 140] on dl "Site Info: Warehouse, Huboo Technologies Ltd, [GEOGRAPHIC_DATA][PERSON_NAME] 4E…" at bounding box center [907, 109] width 1234 height 119
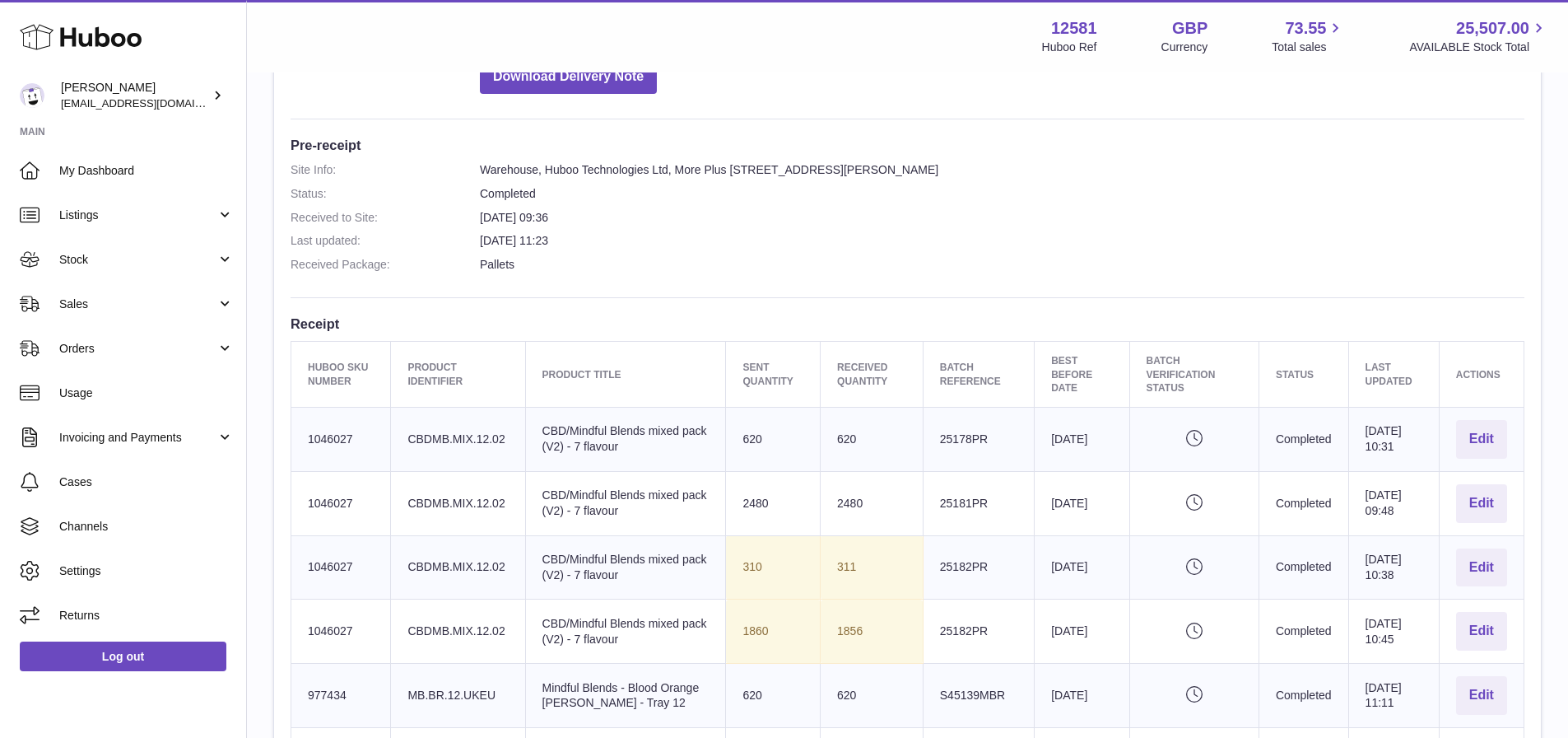
scroll to position [328, 0]
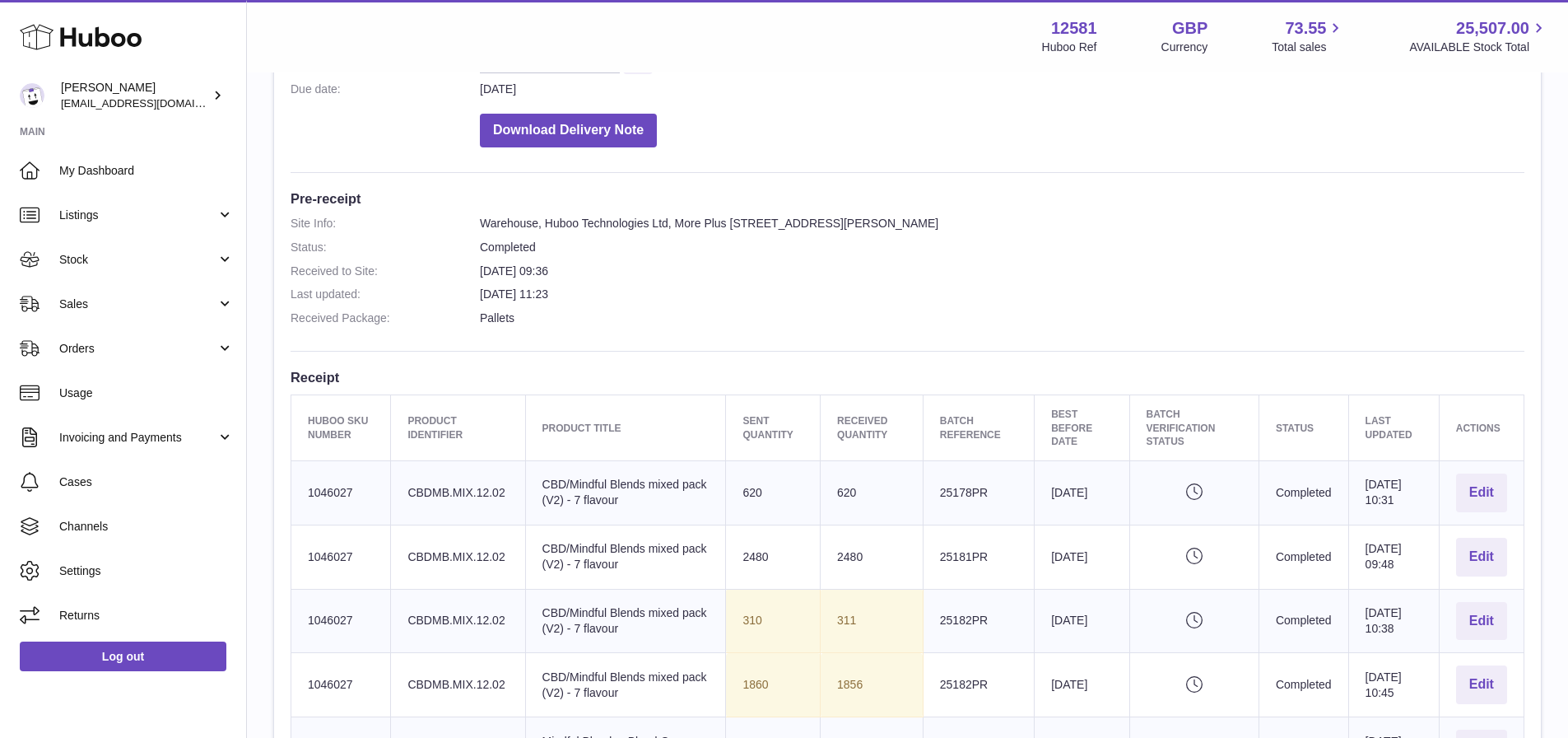
click at [505, 266] on dd "[DATE] 09:36" at bounding box center [1002, 271] width 1044 height 15
click at [628, 298] on dd "[DATE] 11:23" at bounding box center [1002, 294] width 1044 height 15
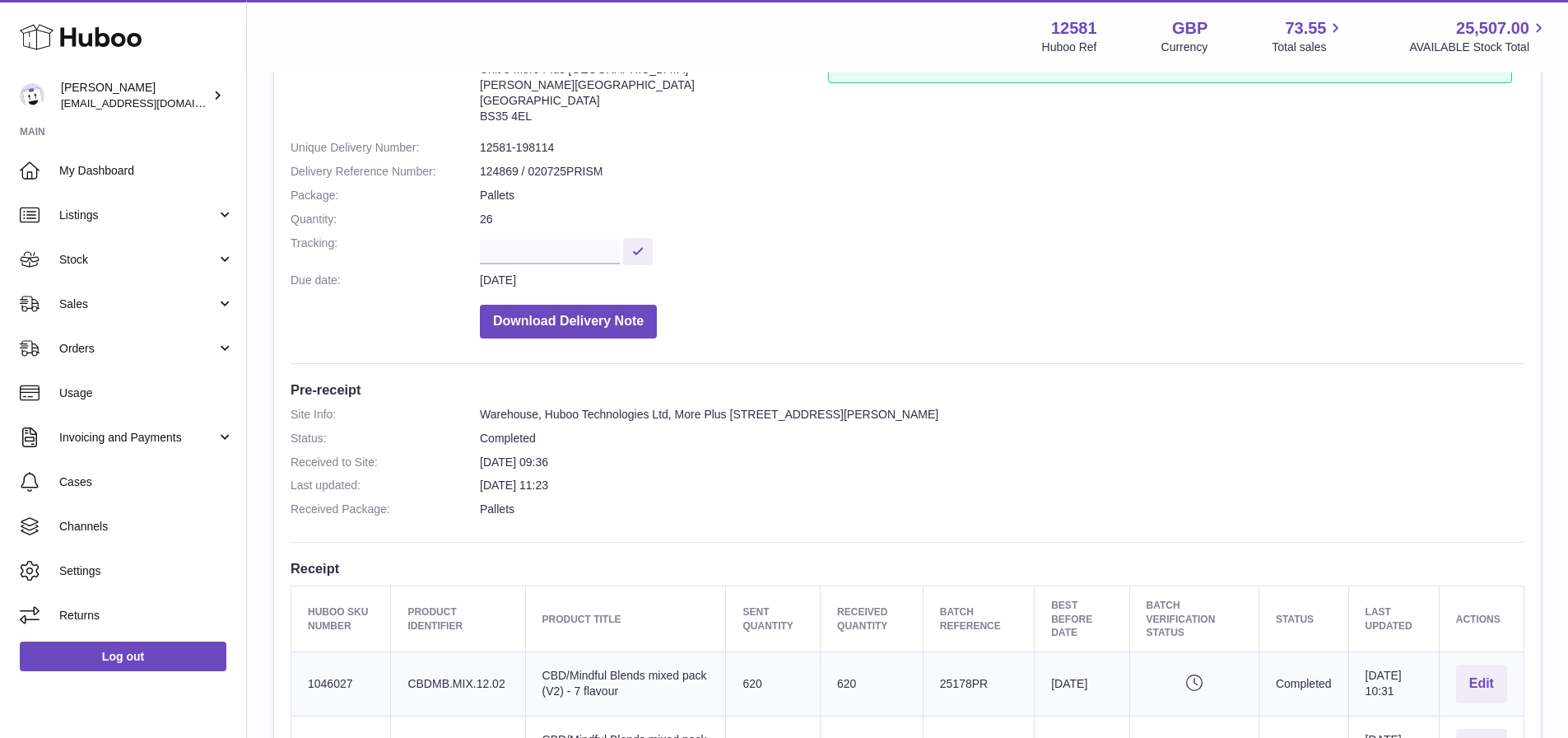
scroll to position [81, 0]
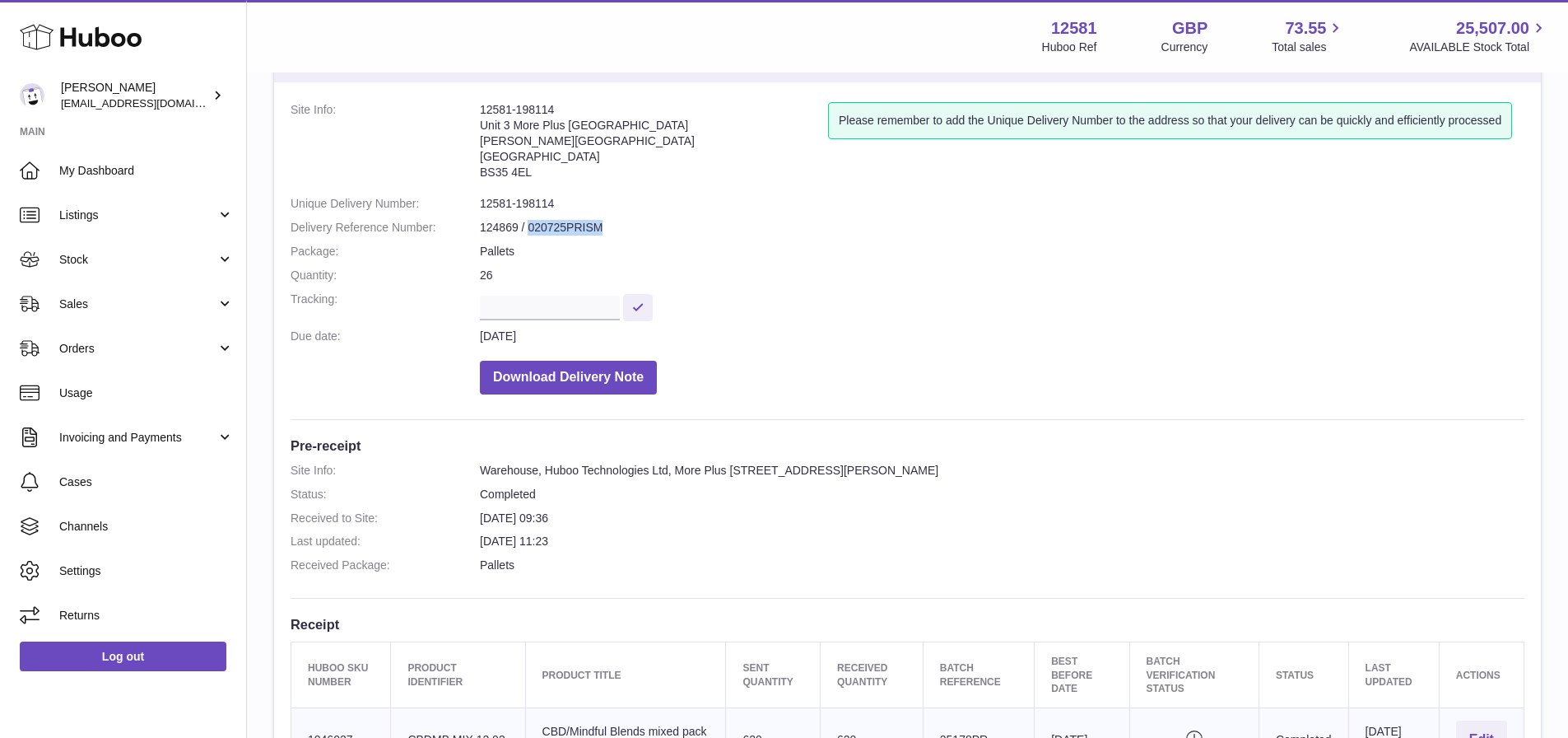
drag, startPoint x: 607, startPoint y: 224, endPoint x: 530, endPoint y: 225, distance: 77.0
click at [530, 225] on dd "124869 / 020725PRISM" at bounding box center [1002, 228] width 1044 height 15
copy dd "020725PRISM"
click at [797, 269] on dd "26" at bounding box center [1002, 275] width 1044 height 15
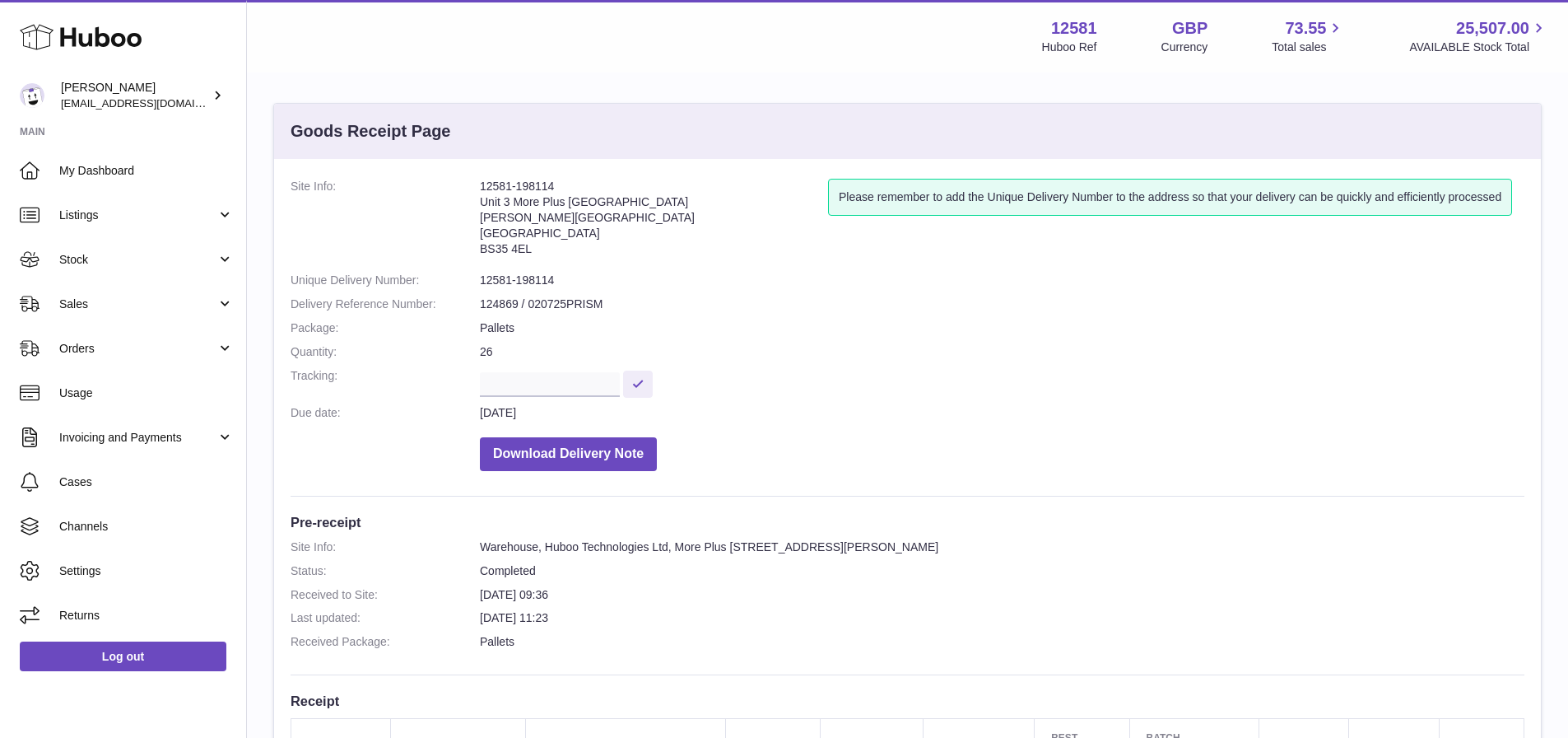
scroll to position [0, 0]
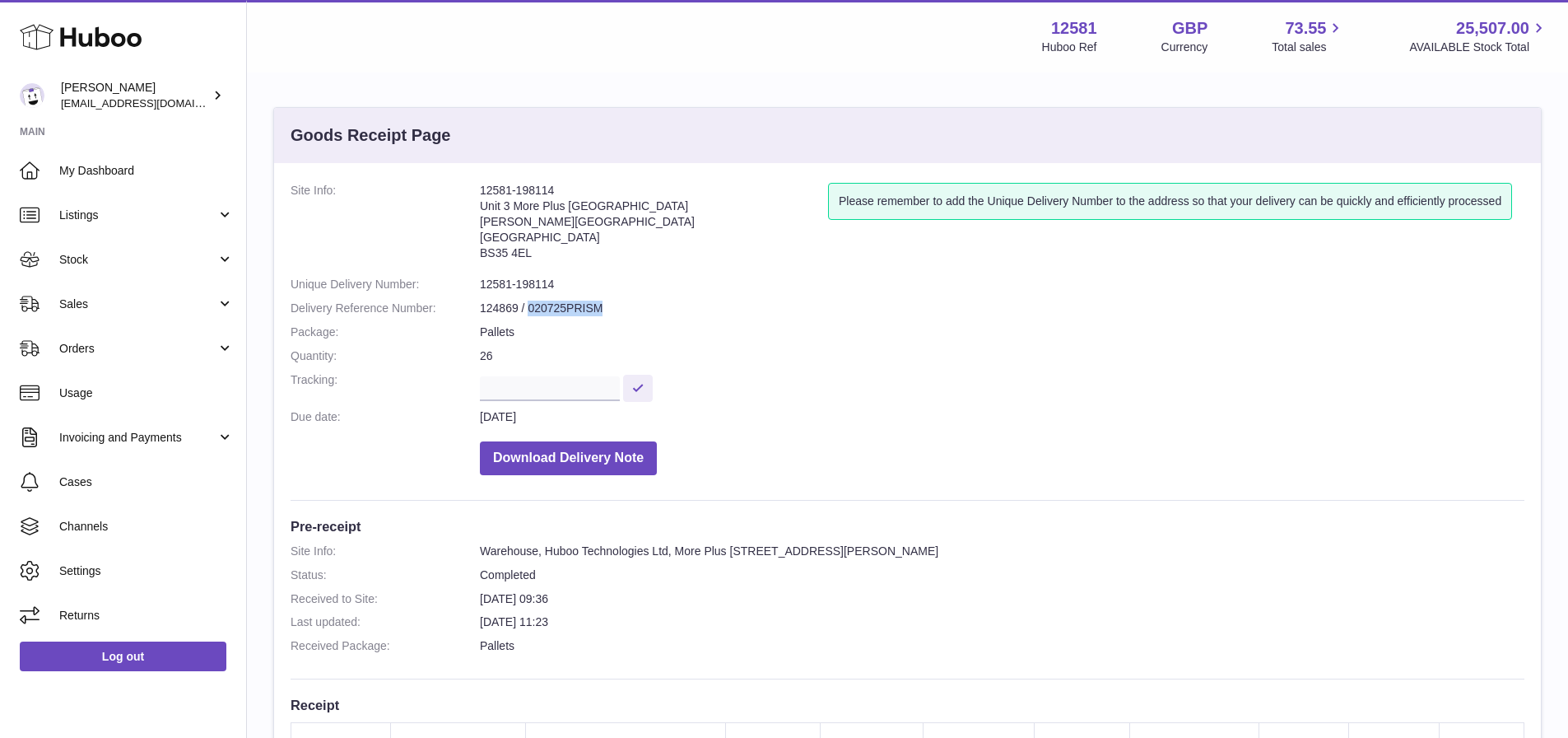
drag, startPoint x: 536, startPoint y: 309, endPoint x: 599, endPoint y: 313, distance: 63.1
click at [599, 313] on dd "124869 / 020725PRISM" at bounding box center [1002, 309] width 1044 height 15
copy dd "020725PRISM"
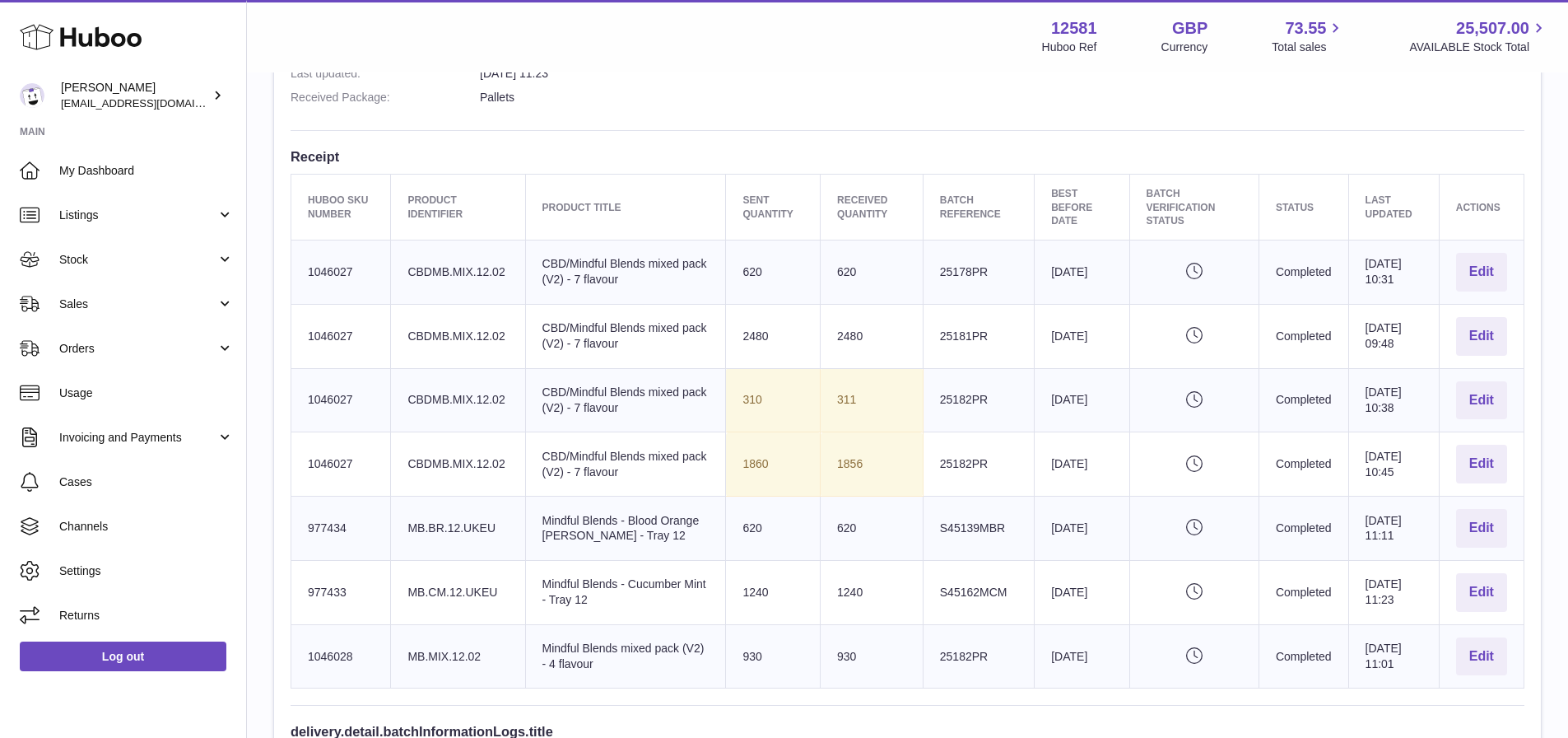
scroll to position [576, 0]
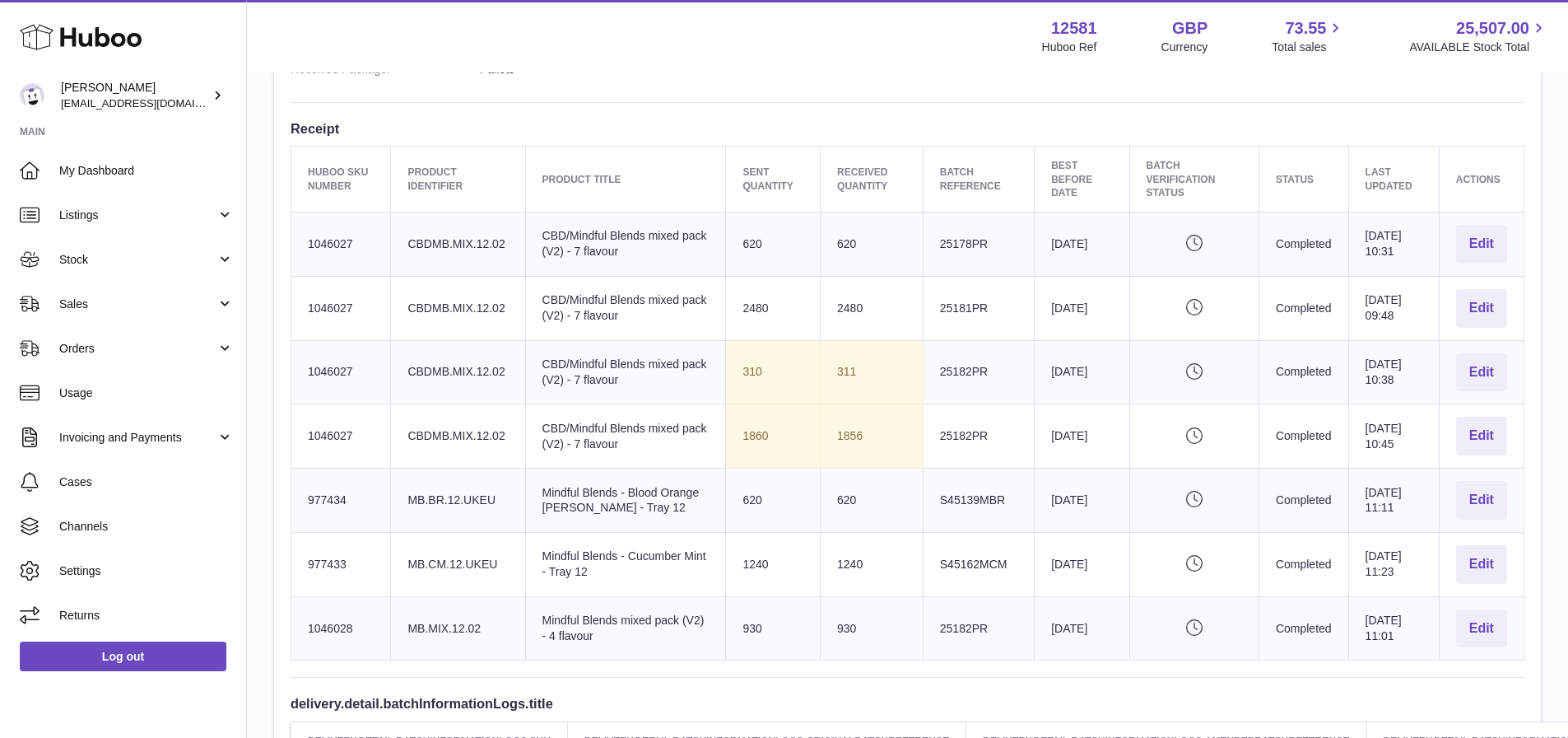
click at [824, 574] on td "1240" at bounding box center [872, 564] width 103 height 64
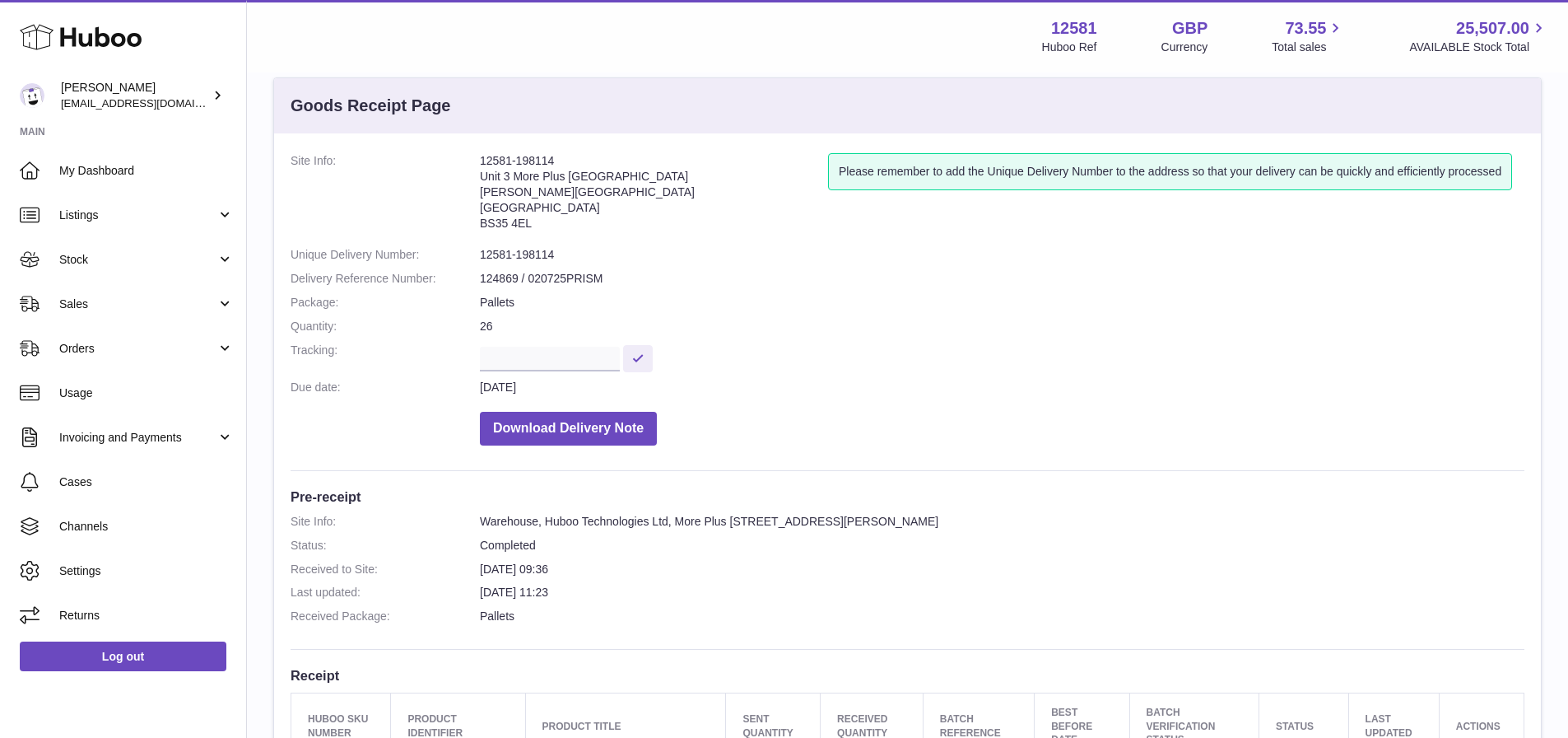
scroll to position [0, 0]
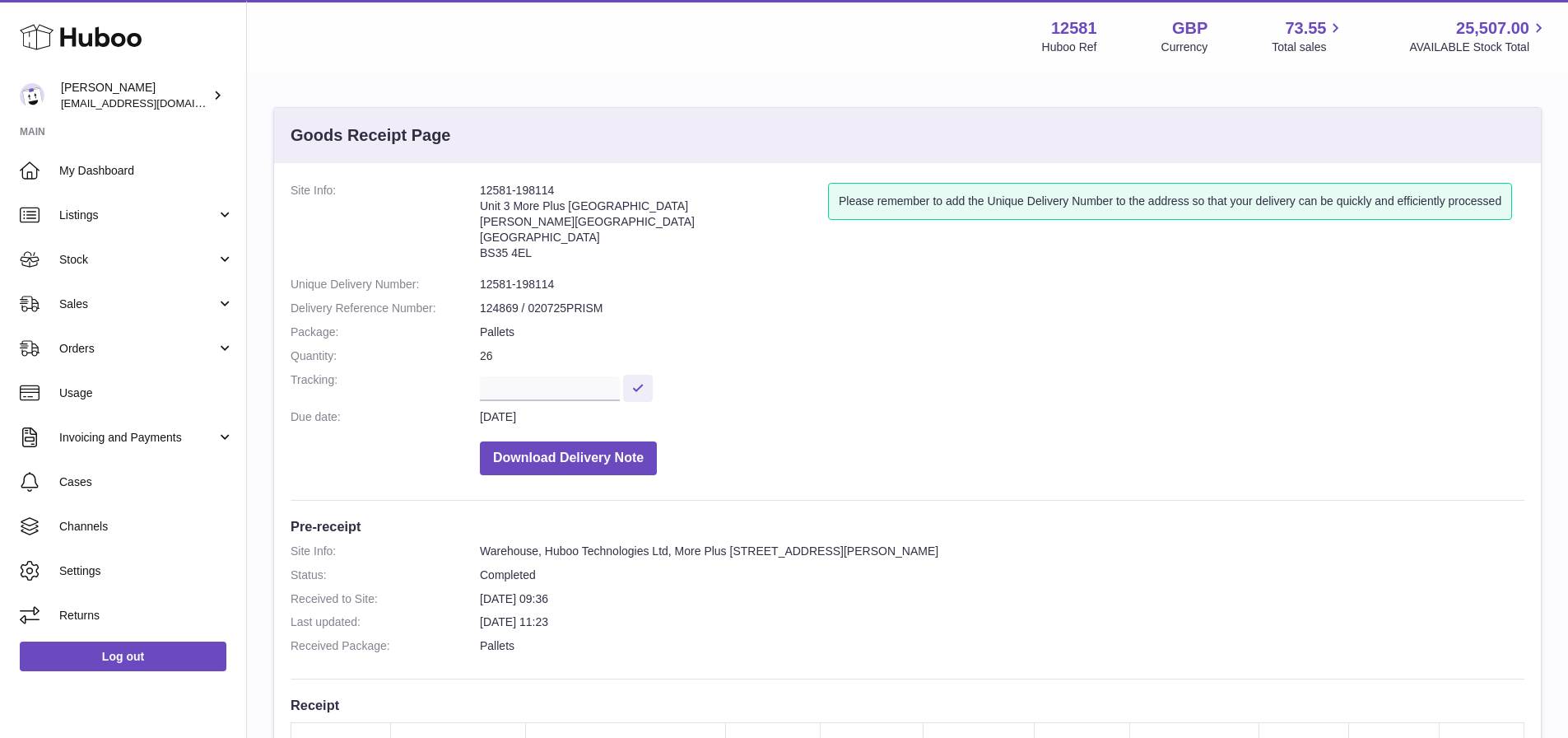
click at [511, 313] on dd "124869 / 020725PRISM" at bounding box center [1002, 309] width 1044 height 15
click at [536, 297] on dl "Site Info: 12581-198114 Unit [GEOGRAPHIC_DATA][STREET_ADDRESS][PERSON_NAME] Ple…" at bounding box center [907, 333] width 1234 height 301
